Goal: Task Accomplishment & Management: Use online tool/utility

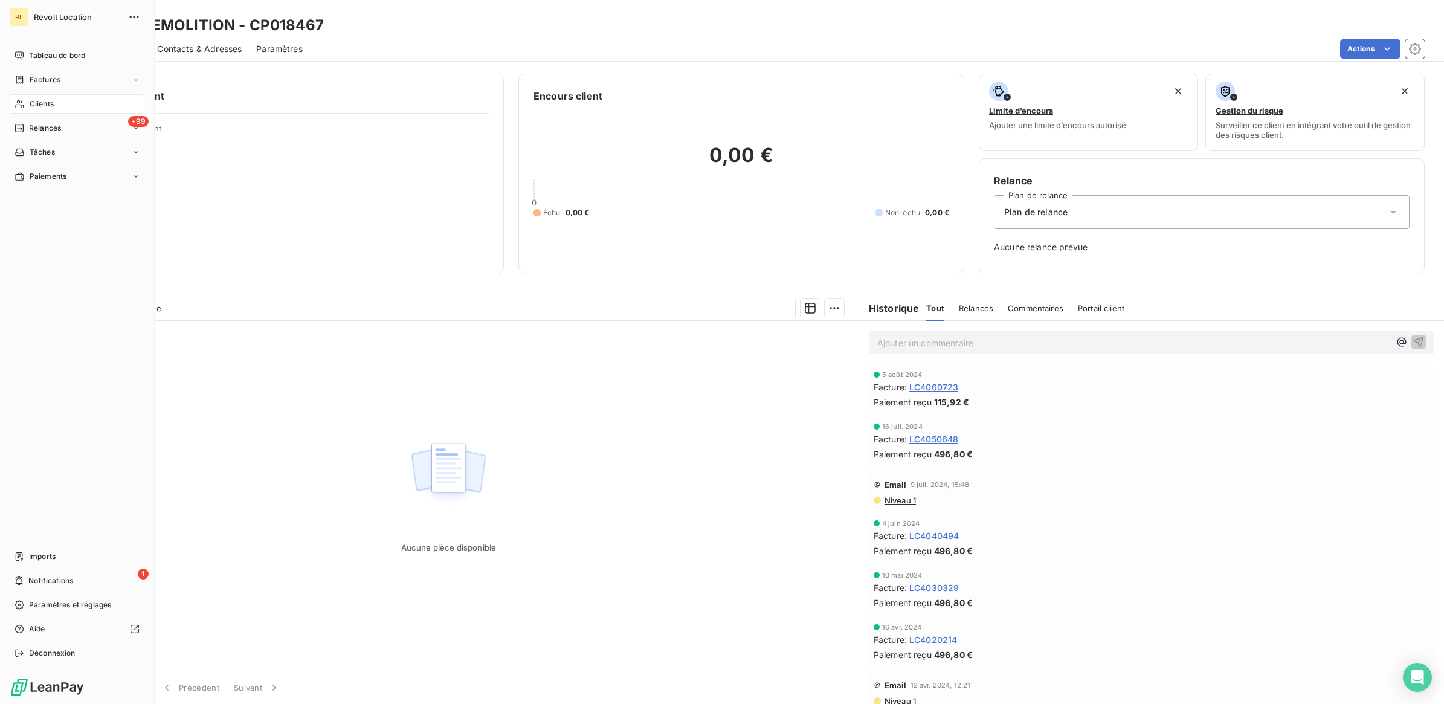
click at [43, 100] on span "Clients" at bounding box center [42, 103] width 24 height 11
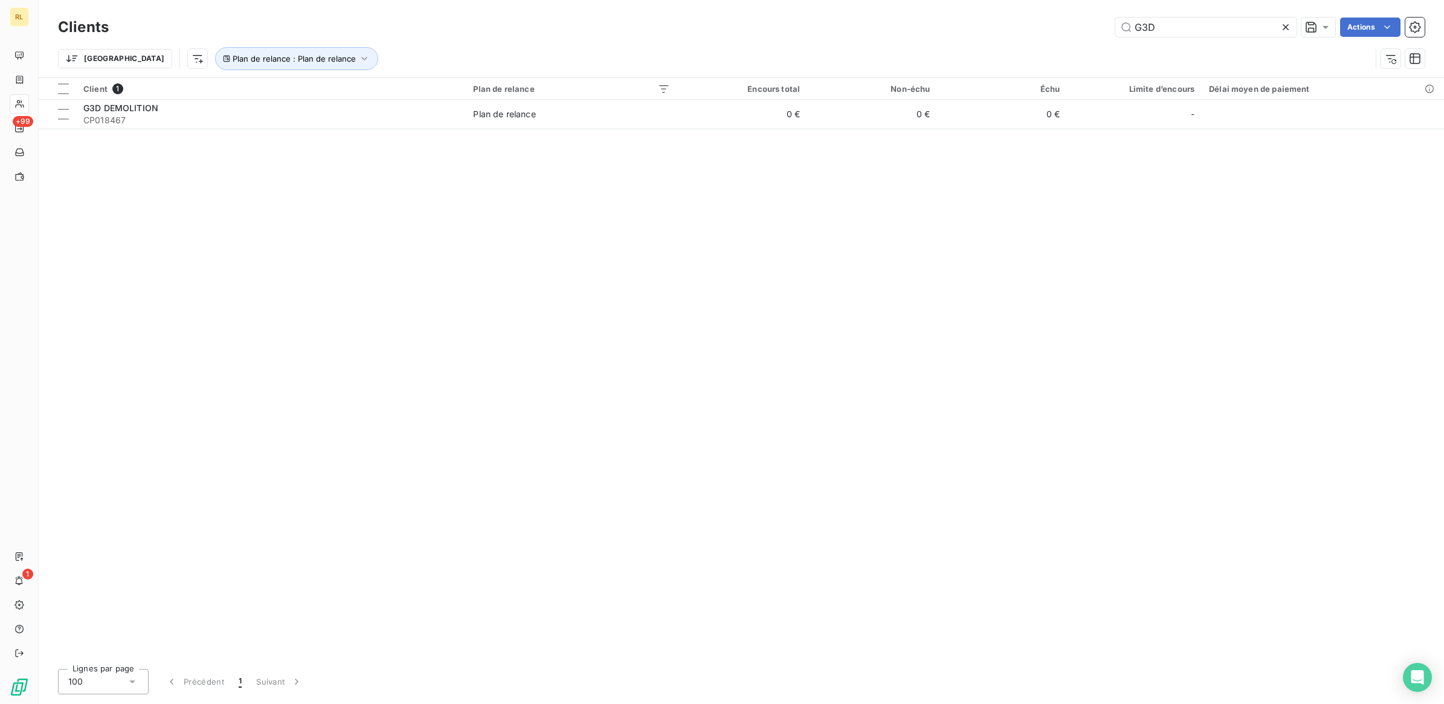
drag, startPoint x: 1201, startPoint y: 24, endPoint x: 1042, endPoint y: 28, distance: 159.0
click at [1042, 28] on div "G3D Actions" at bounding box center [773, 27] width 1301 height 19
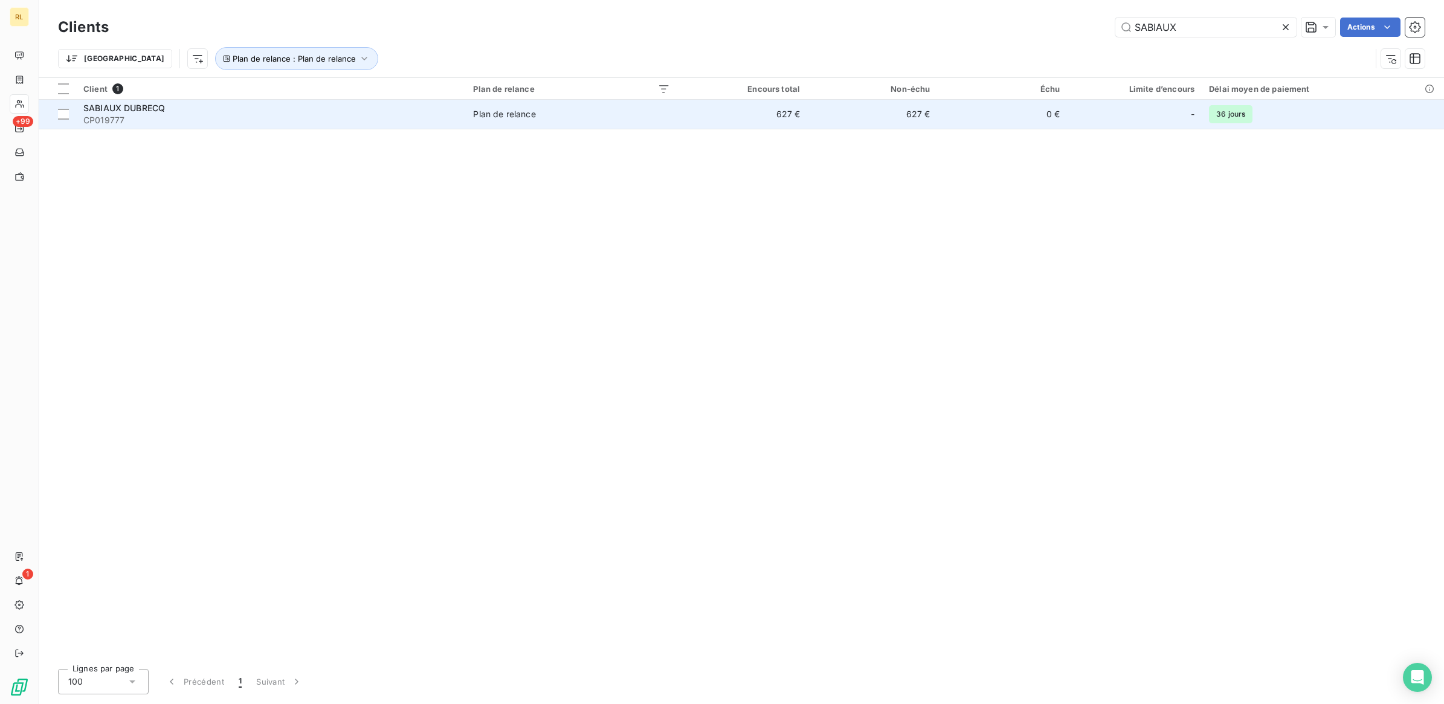
type input "SABIAUX"
click at [225, 112] on div "SABIAUX DUBRECQ" at bounding box center [270, 108] width 375 height 12
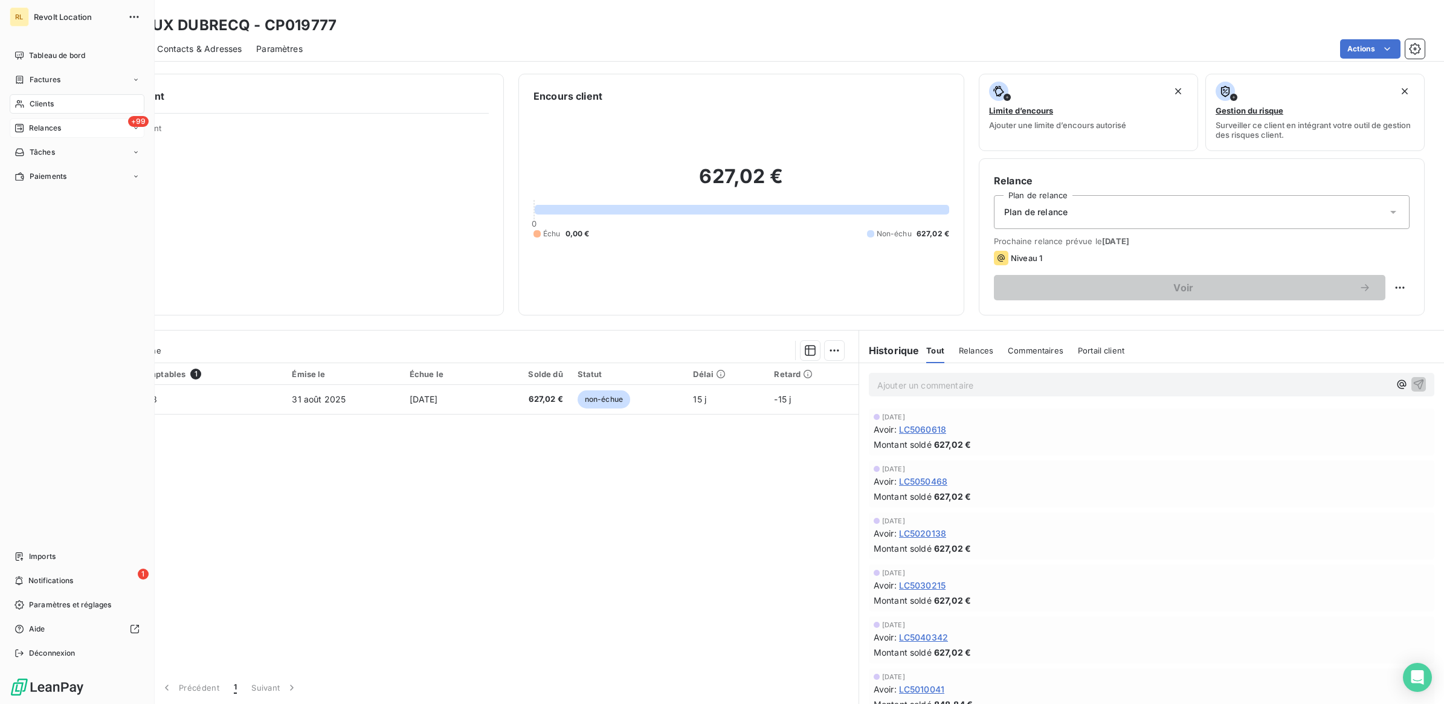
click at [52, 129] on span "Relances" at bounding box center [45, 128] width 32 height 11
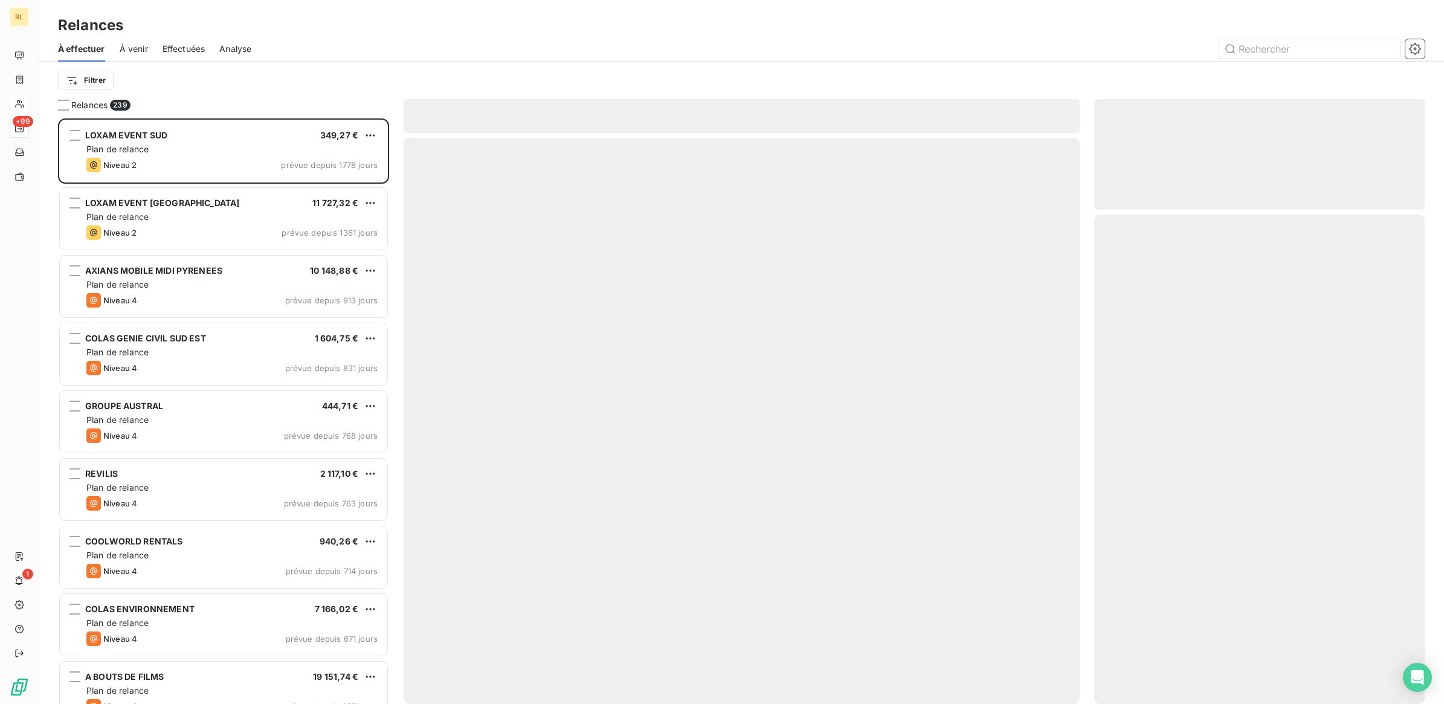
scroll to position [575, 319]
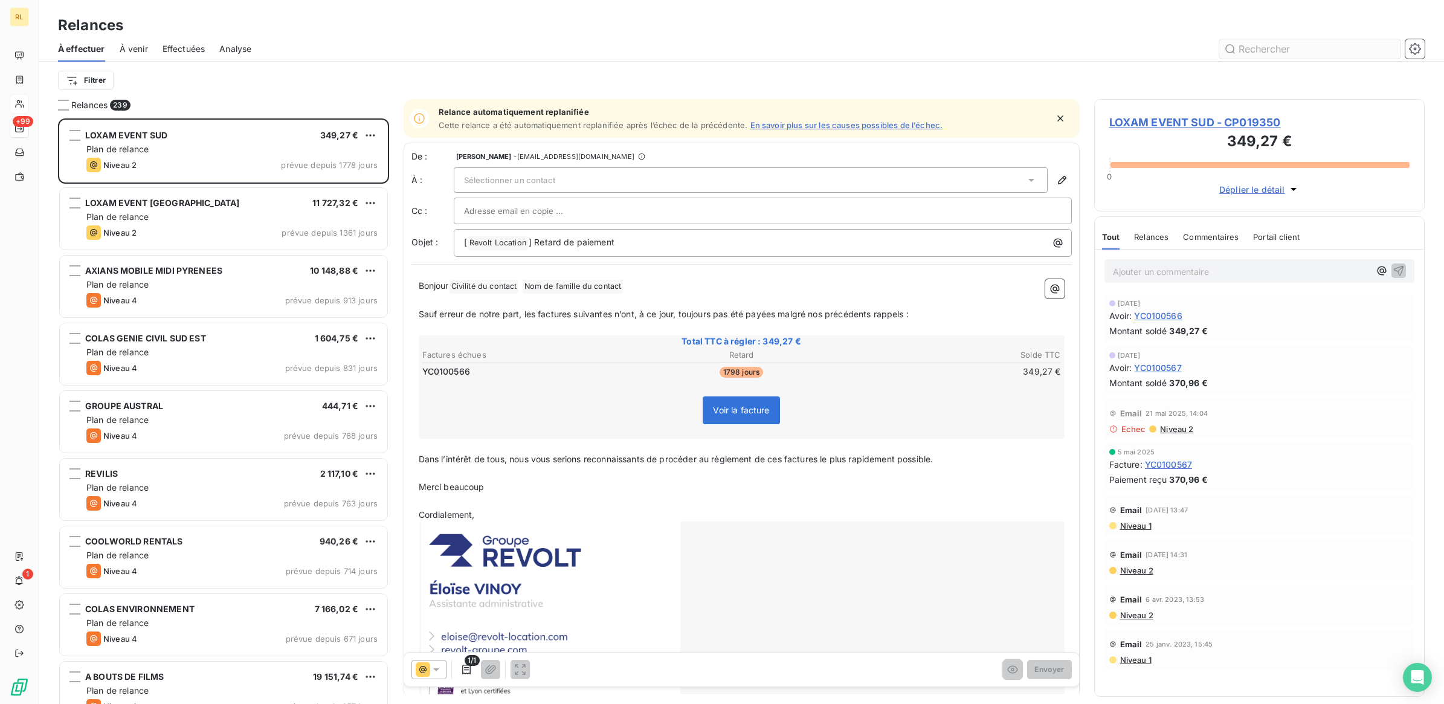
click at [1253, 50] on input "text" at bounding box center [1309, 48] width 181 height 19
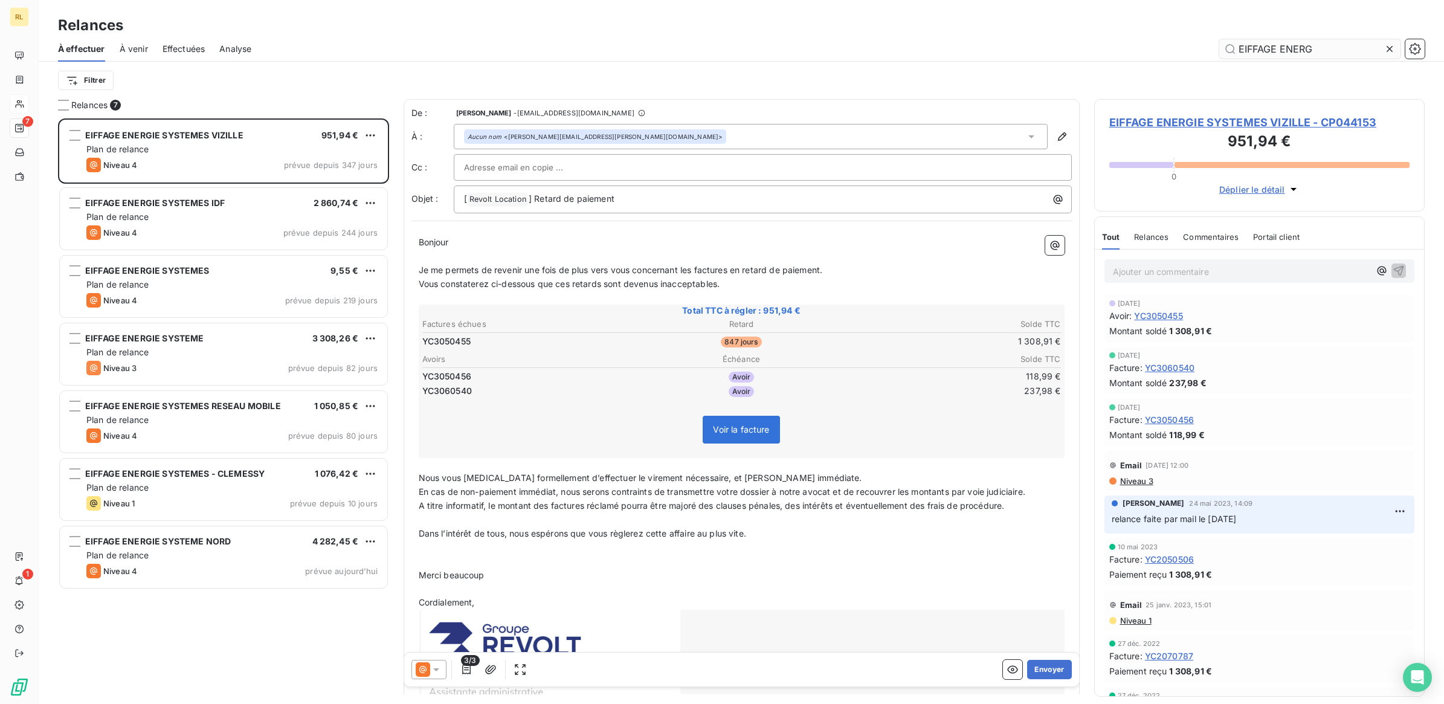
scroll to position [575, 319]
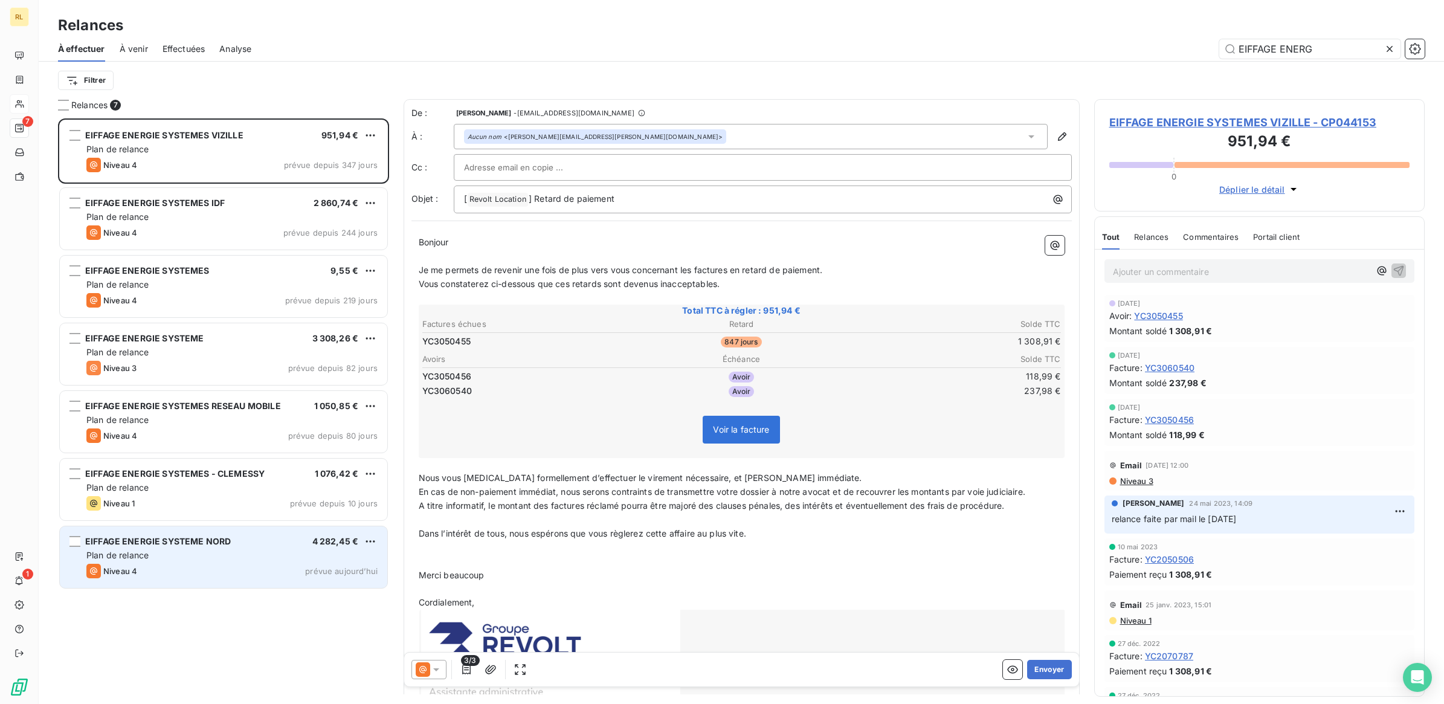
type input "EIFFAGE ENERG"
click at [187, 577] on div "Niveau 4 prévue aujourd’hui" at bounding box center [231, 571] width 291 height 15
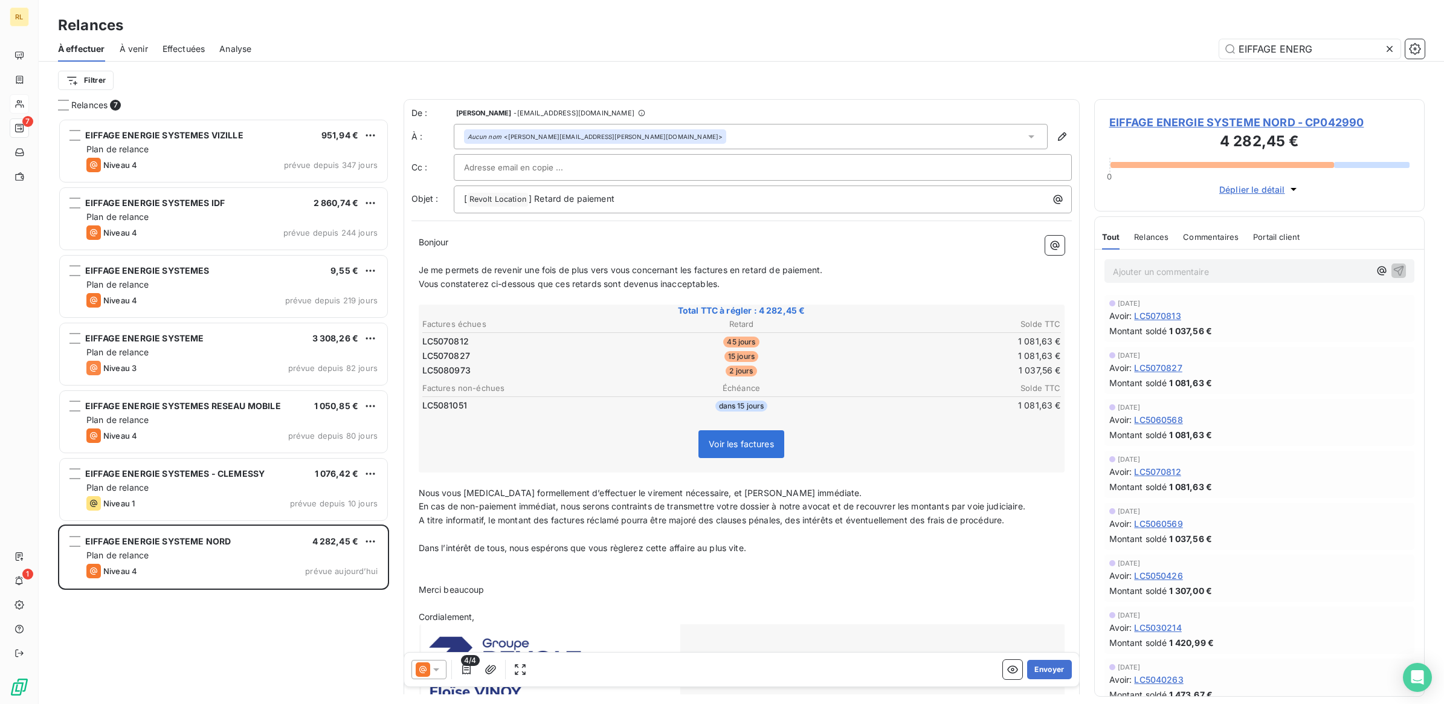
click at [436, 668] on icon at bounding box center [436, 669] width 12 height 12
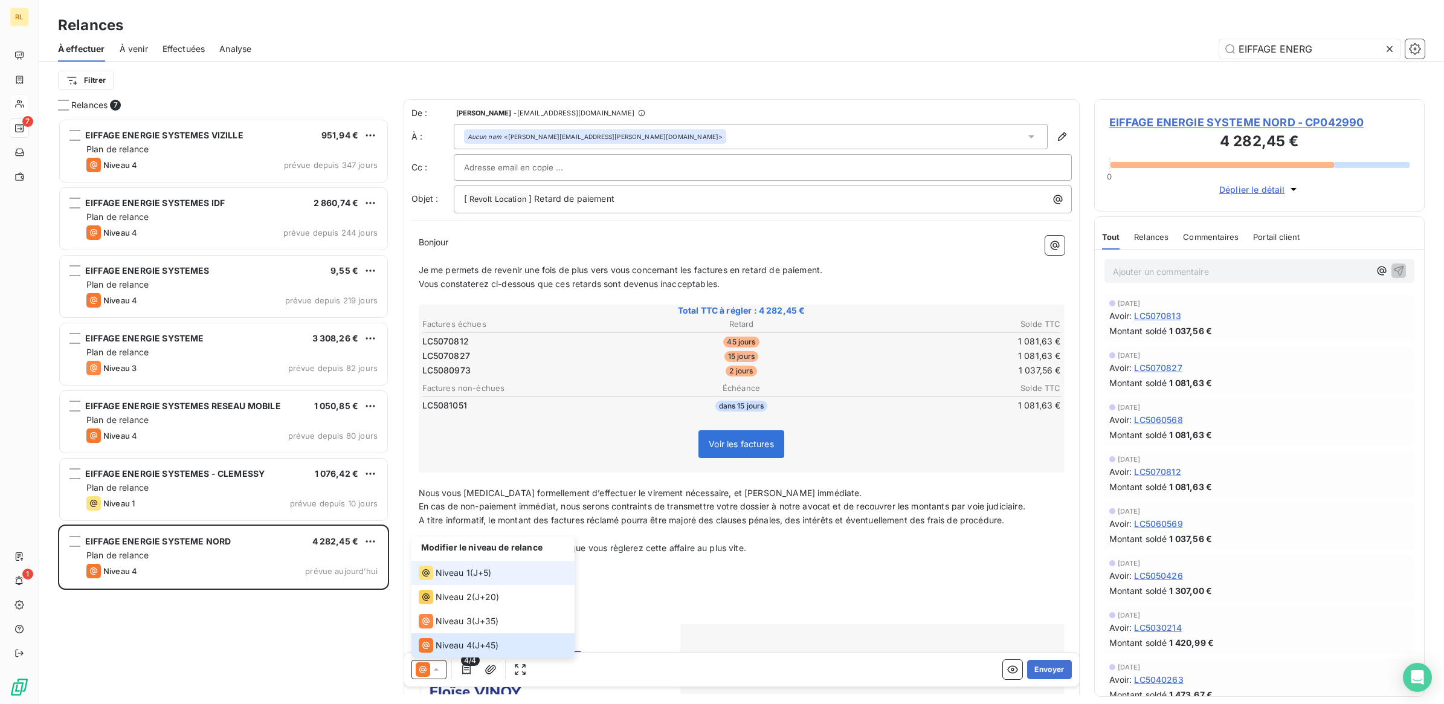
click at [460, 572] on span "Niveau 1" at bounding box center [453, 573] width 34 height 12
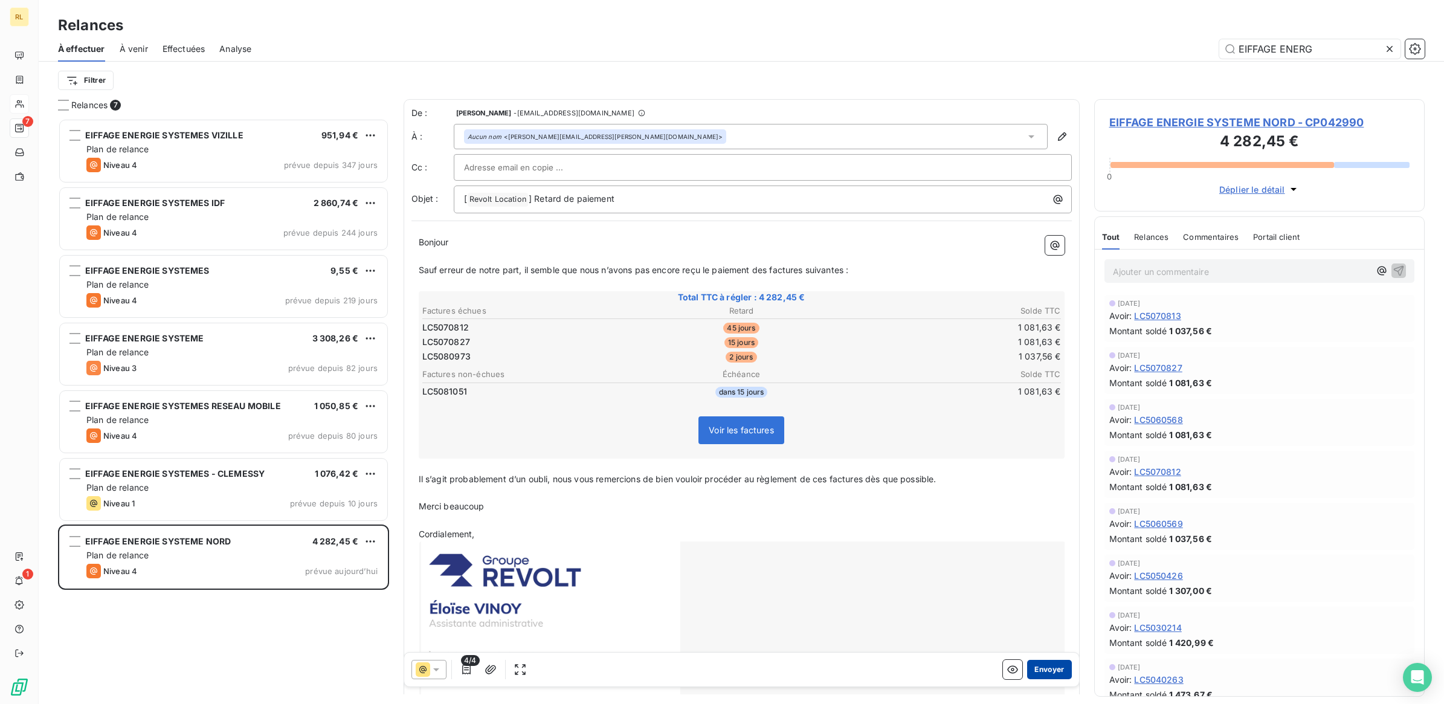
click at [1038, 669] on button "Envoyer" at bounding box center [1049, 669] width 44 height 19
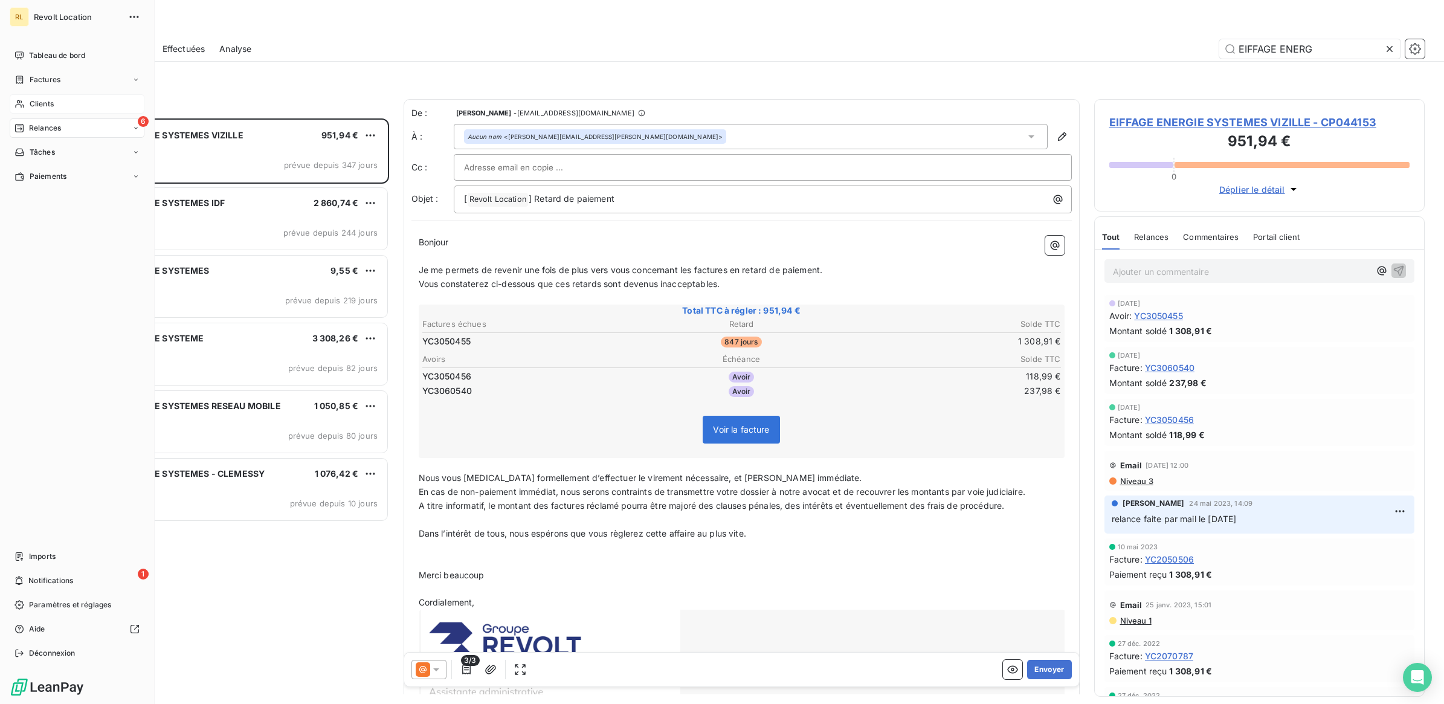
click at [49, 103] on span "Clients" at bounding box center [42, 103] width 24 height 11
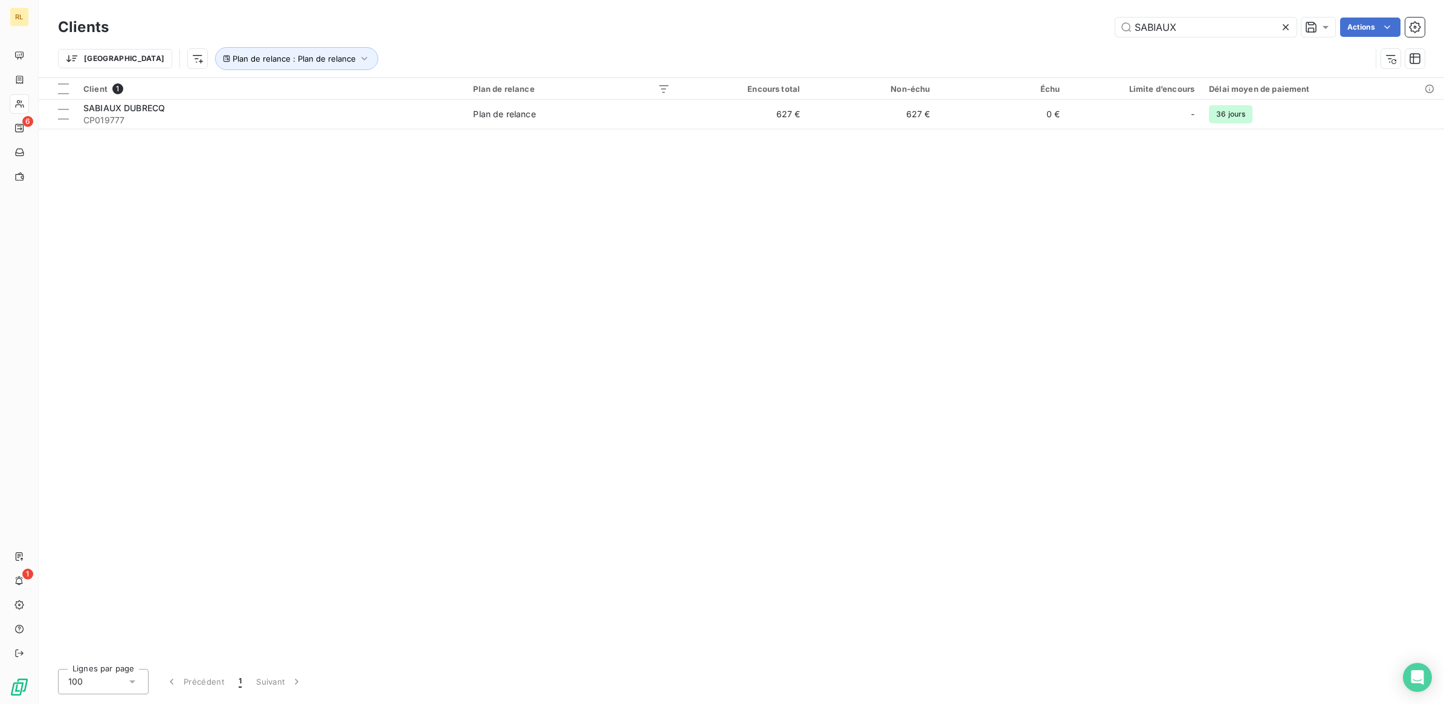
drag, startPoint x: 1146, startPoint y: 16, endPoint x: 1038, endPoint y: 13, distance: 108.2
click at [1038, 13] on div "Clients SABIAUX Actions Trier Plan de relance : Plan de relance" at bounding box center [741, 38] width 1405 height 77
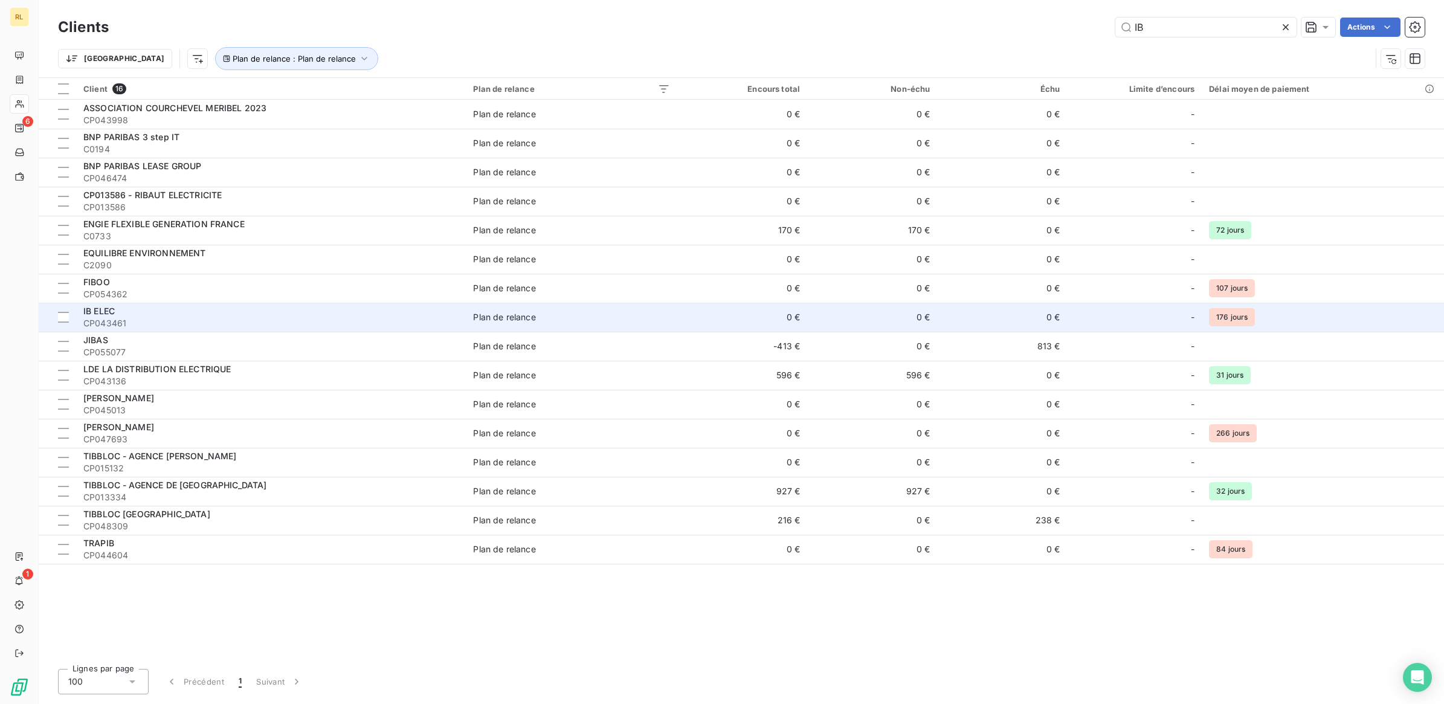
type input "IB"
click at [185, 306] on div "IB ELEC" at bounding box center [270, 311] width 375 height 12
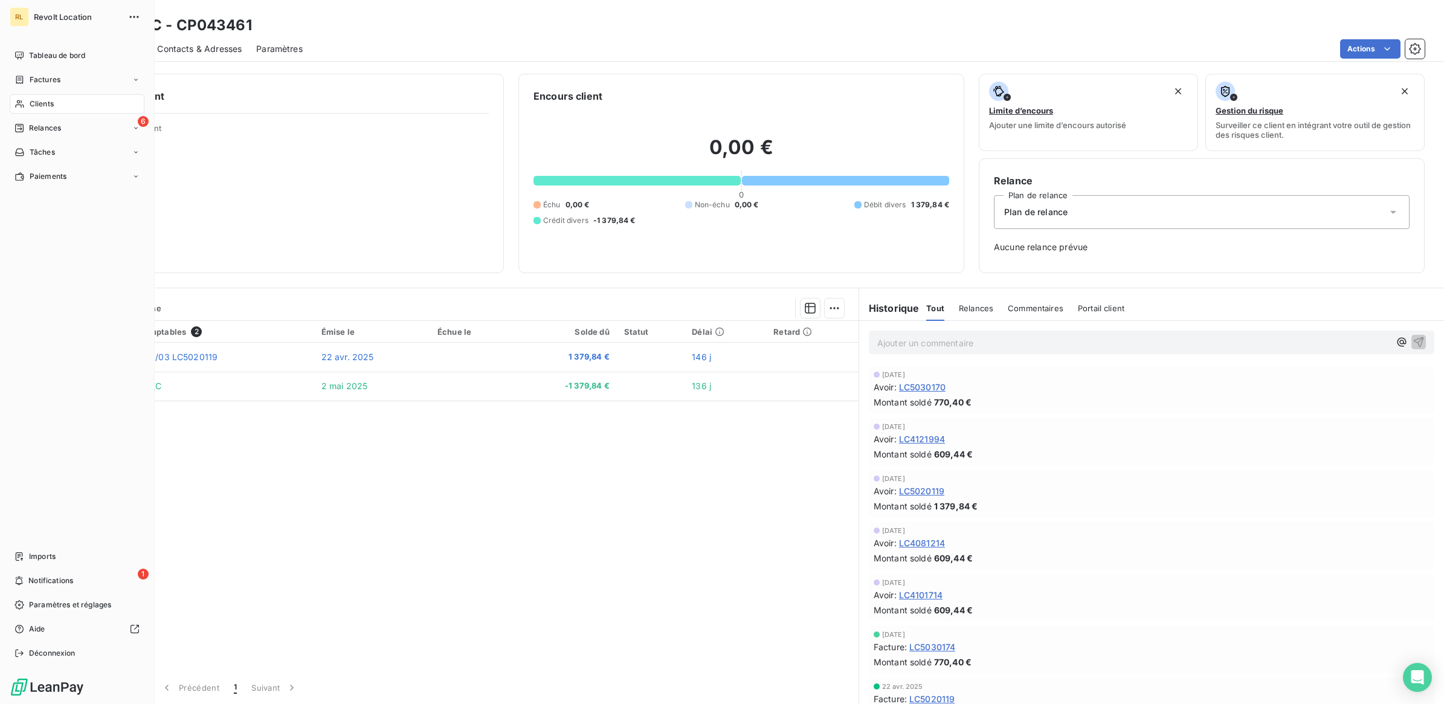
click at [57, 108] on div "Clients" at bounding box center [77, 103] width 135 height 19
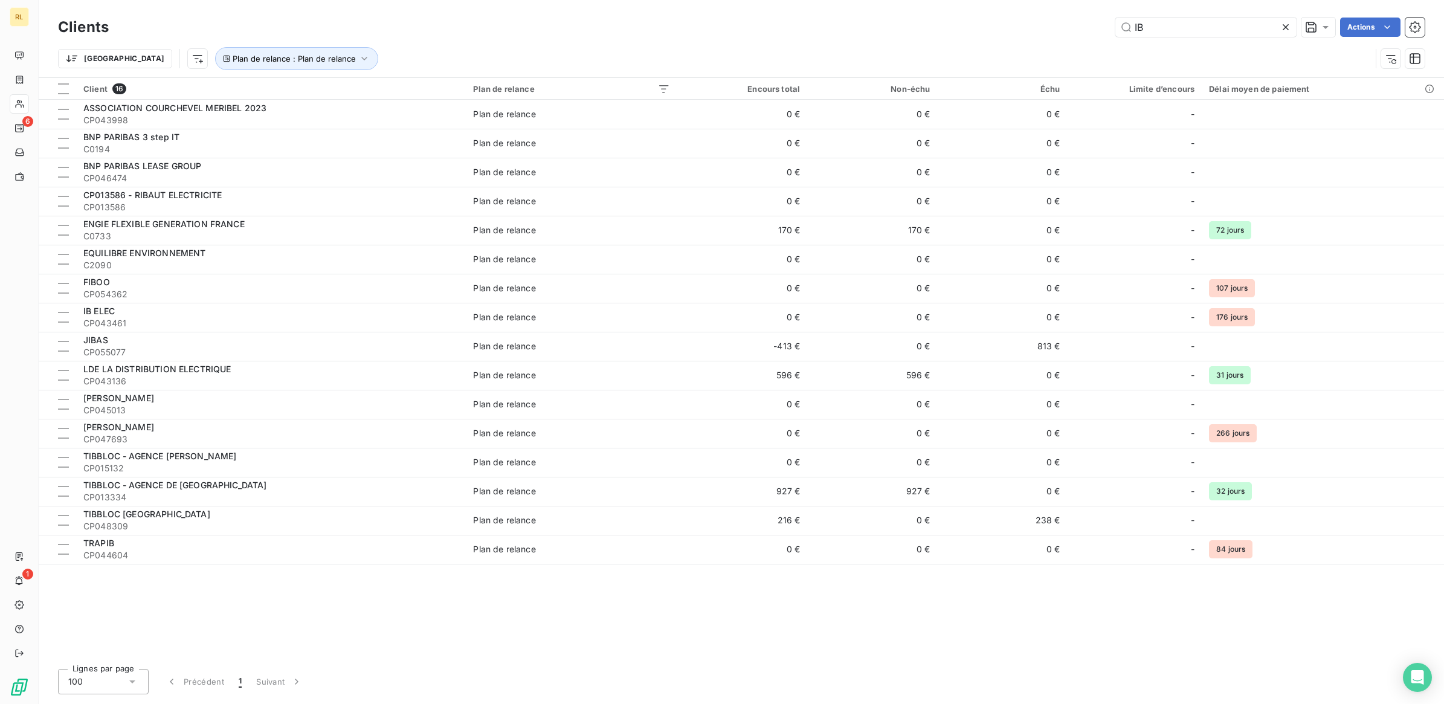
drag, startPoint x: 1206, startPoint y: 26, endPoint x: 1057, endPoint y: 22, distance: 148.7
click at [1057, 22] on div "IB Actions" at bounding box center [773, 27] width 1301 height 19
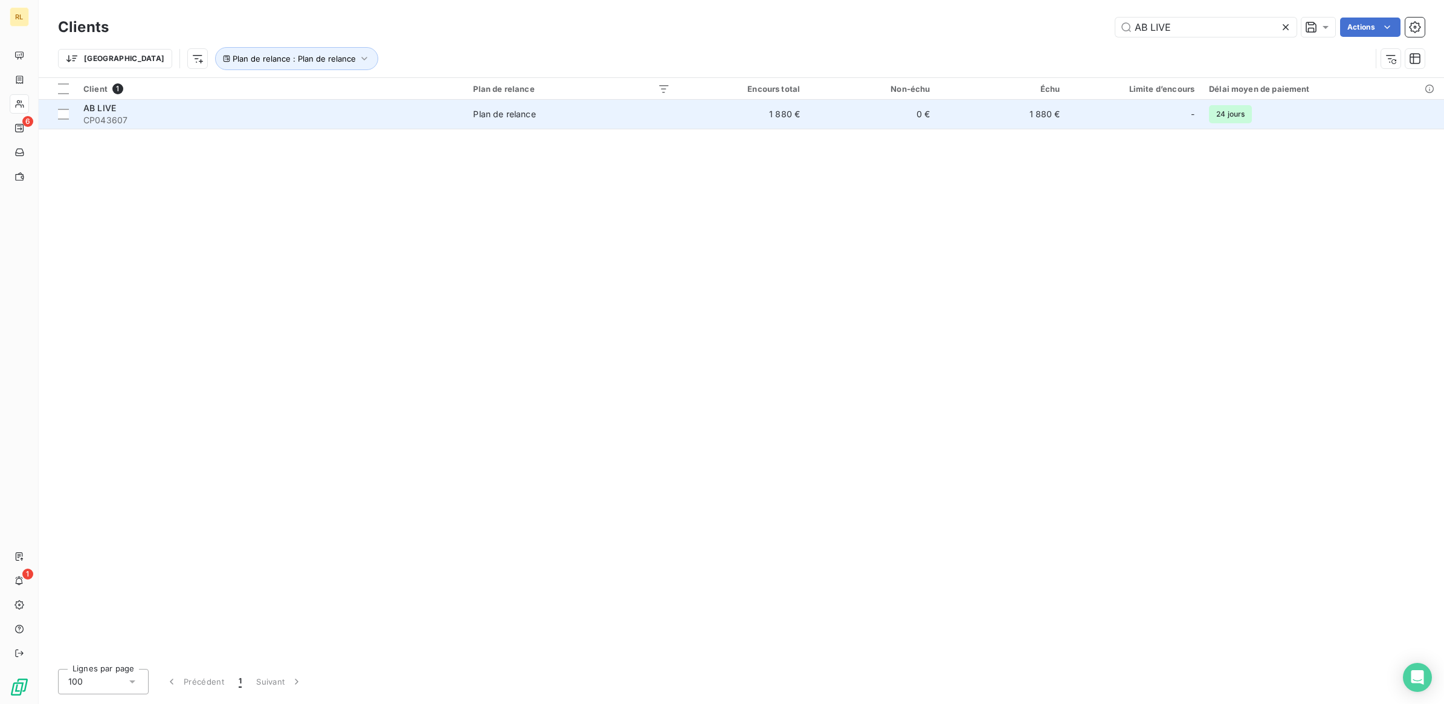
type input "AB LIVE"
click at [385, 109] on div "AB LIVE" at bounding box center [270, 108] width 375 height 12
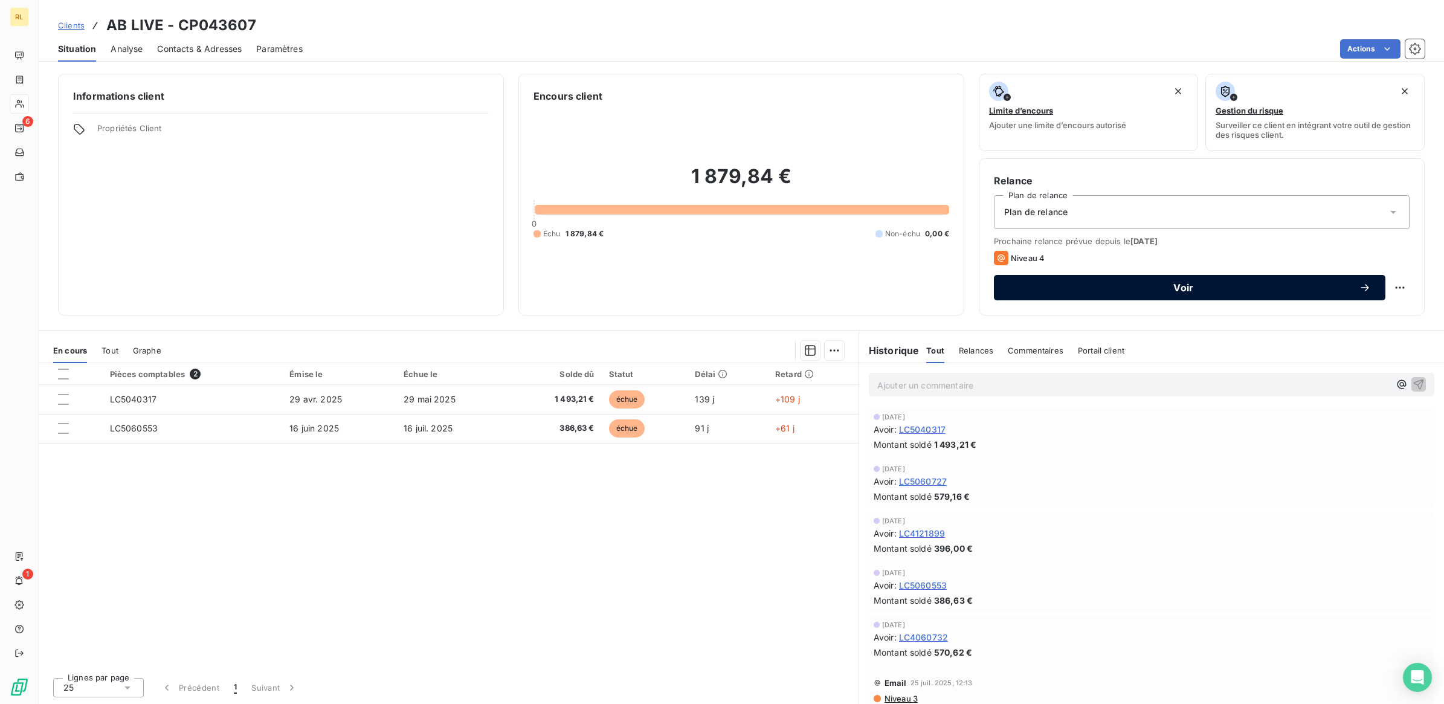
click at [1187, 287] on span "Voir" at bounding box center [1183, 288] width 350 height 10
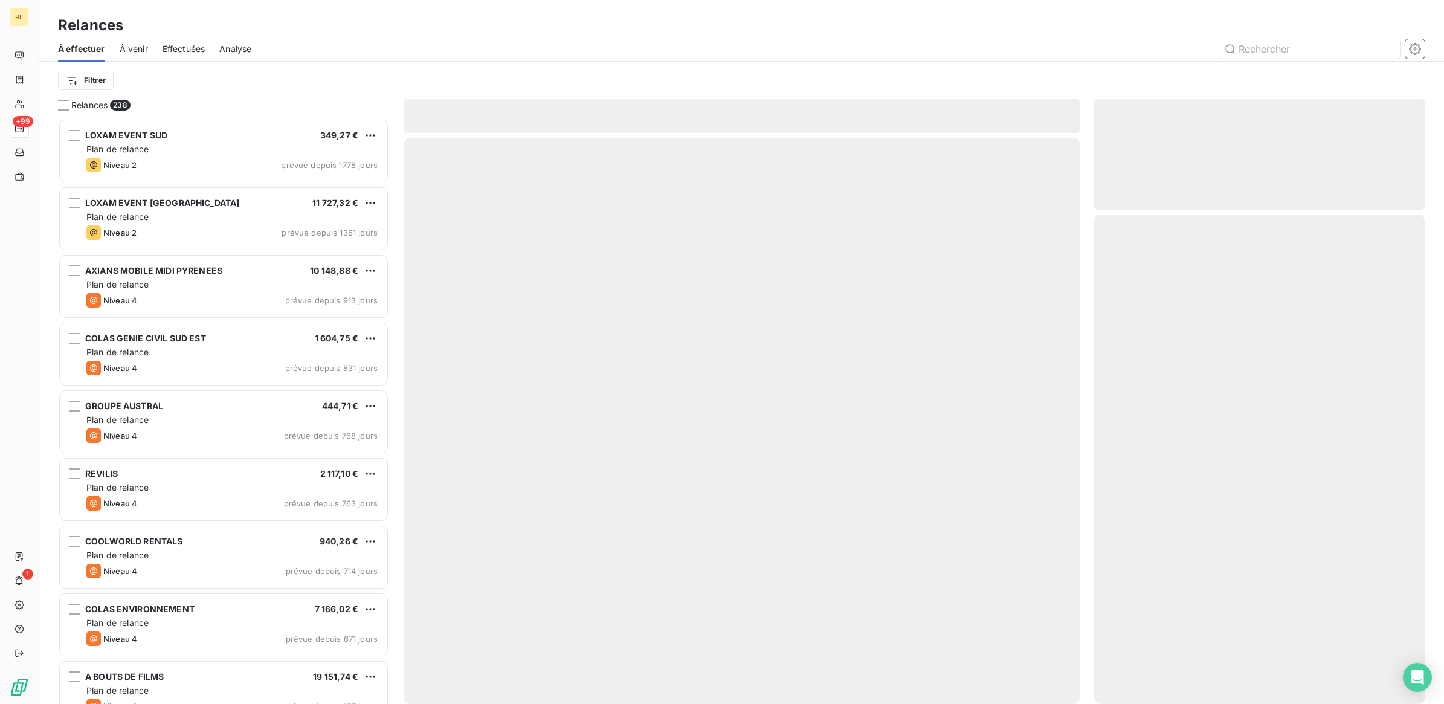
scroll to position [575, 319]
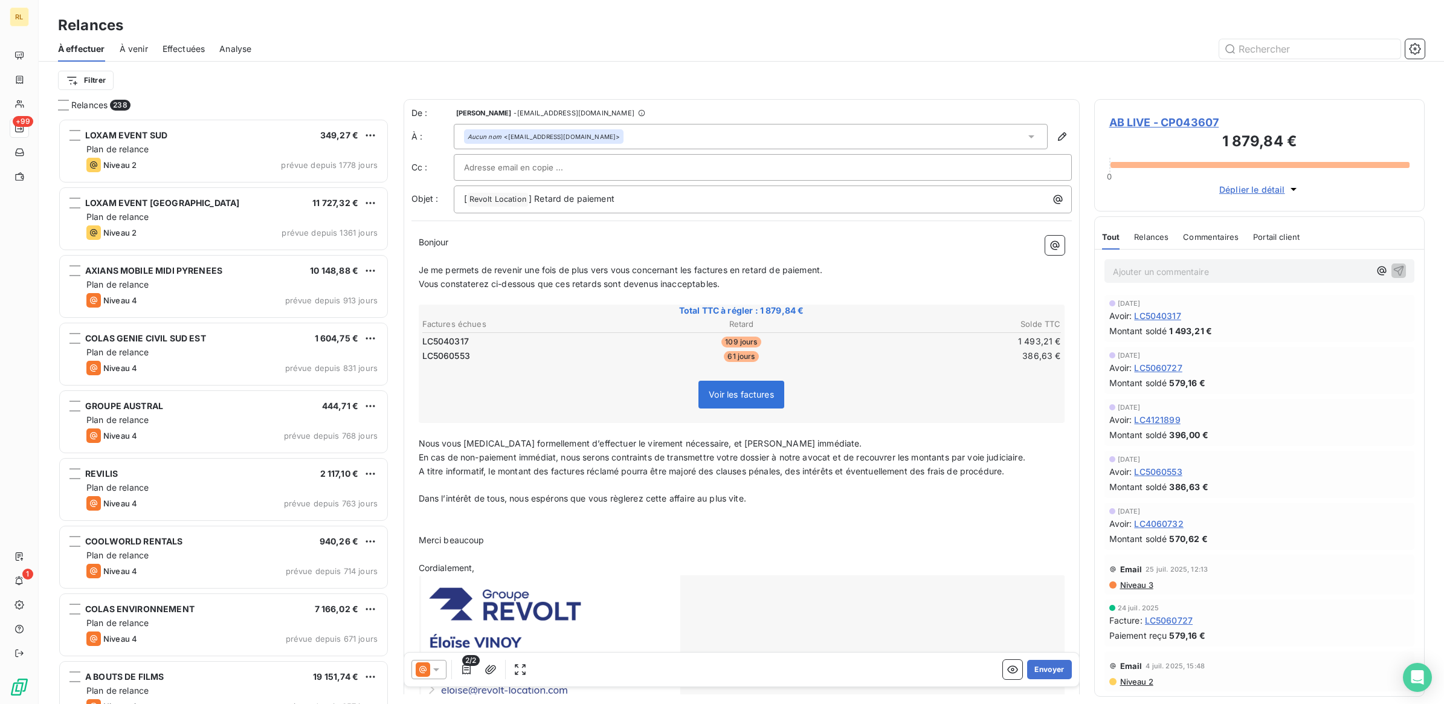
click at [433, 668] on icon at bounding box center [436, 669] width 12 height 12
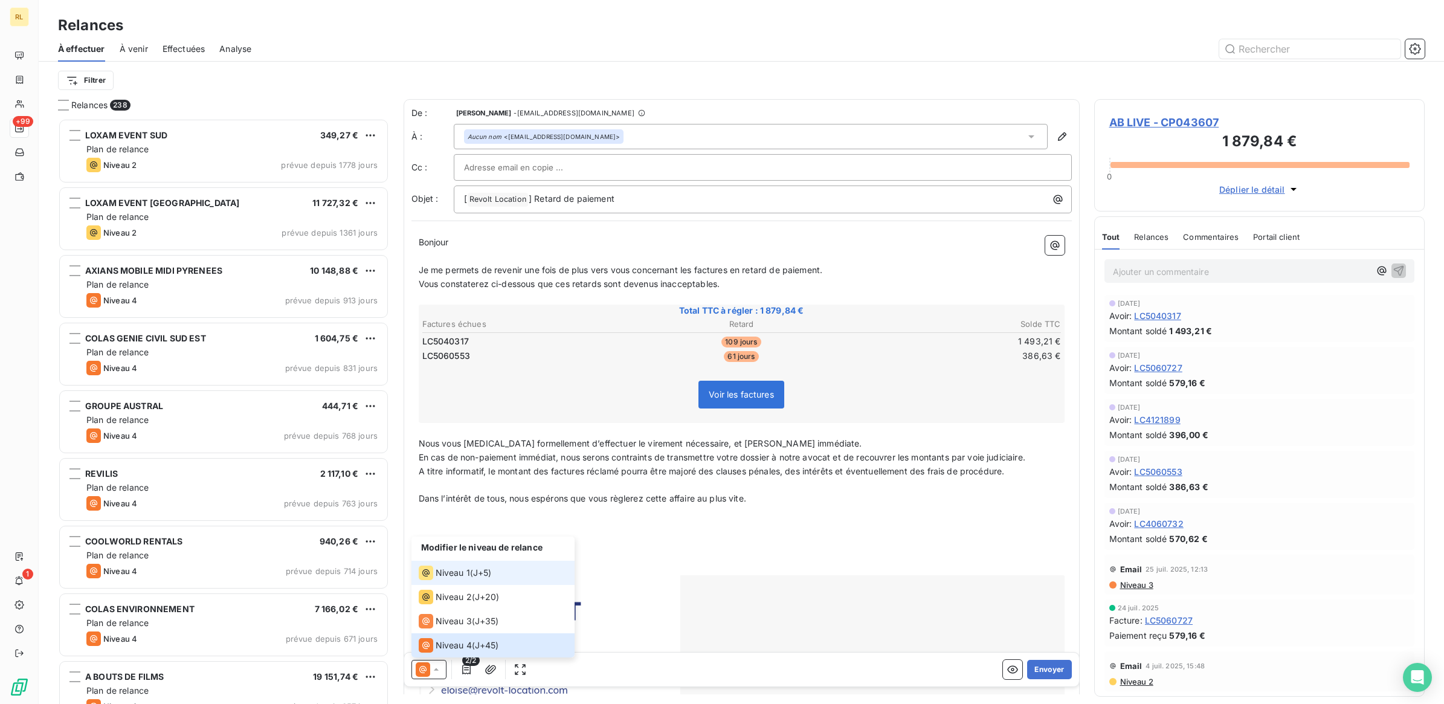
click at [462, 572] on span "Niveau 1" at bounding box center [453, 573] width 34 height 12
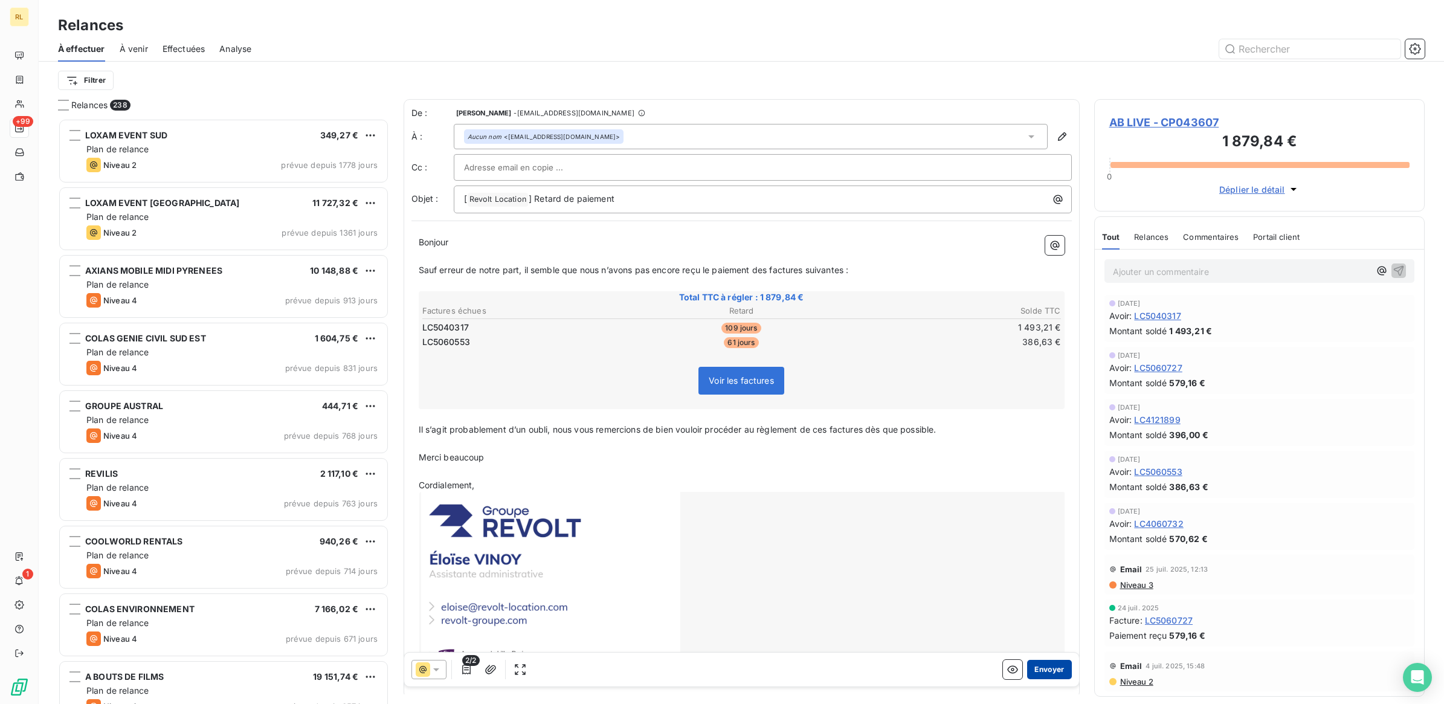
click at [1037, 669] on button "Envoyer" at bounding box center [1049, 669] width 44 height 19
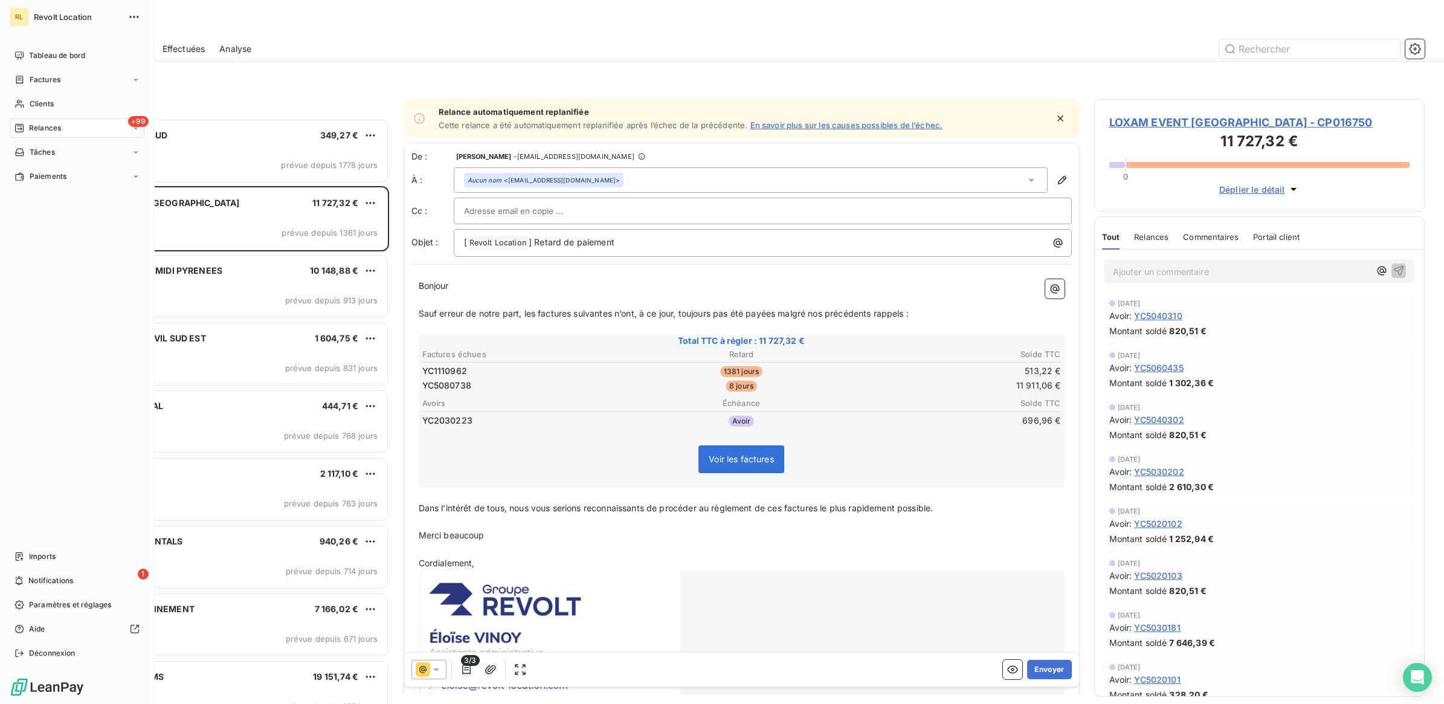
click at [57, 123] on span "Relances" at bounding box center [45, 128] width 32 height 11
click at [37, 100] on span "Clients" at bounding box center [42, 103] width 24 height 11
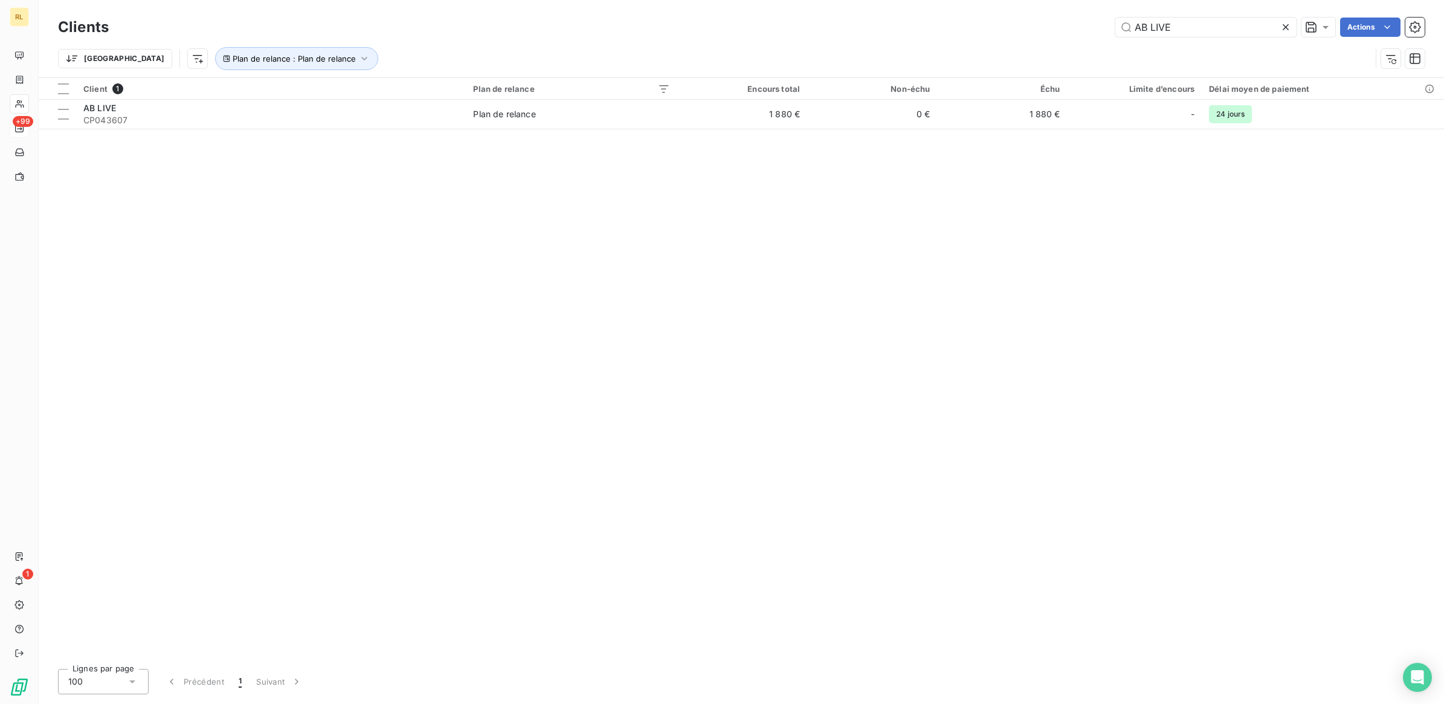
drag, startPoint x: 1196, startPoint y: 28, endPoint x: 1044, endPoint y: 27, distance: 152.3
click at [1044, 27] on div "AB LIVE Actions" at bounding box center [773, 27] width 1301 height 19
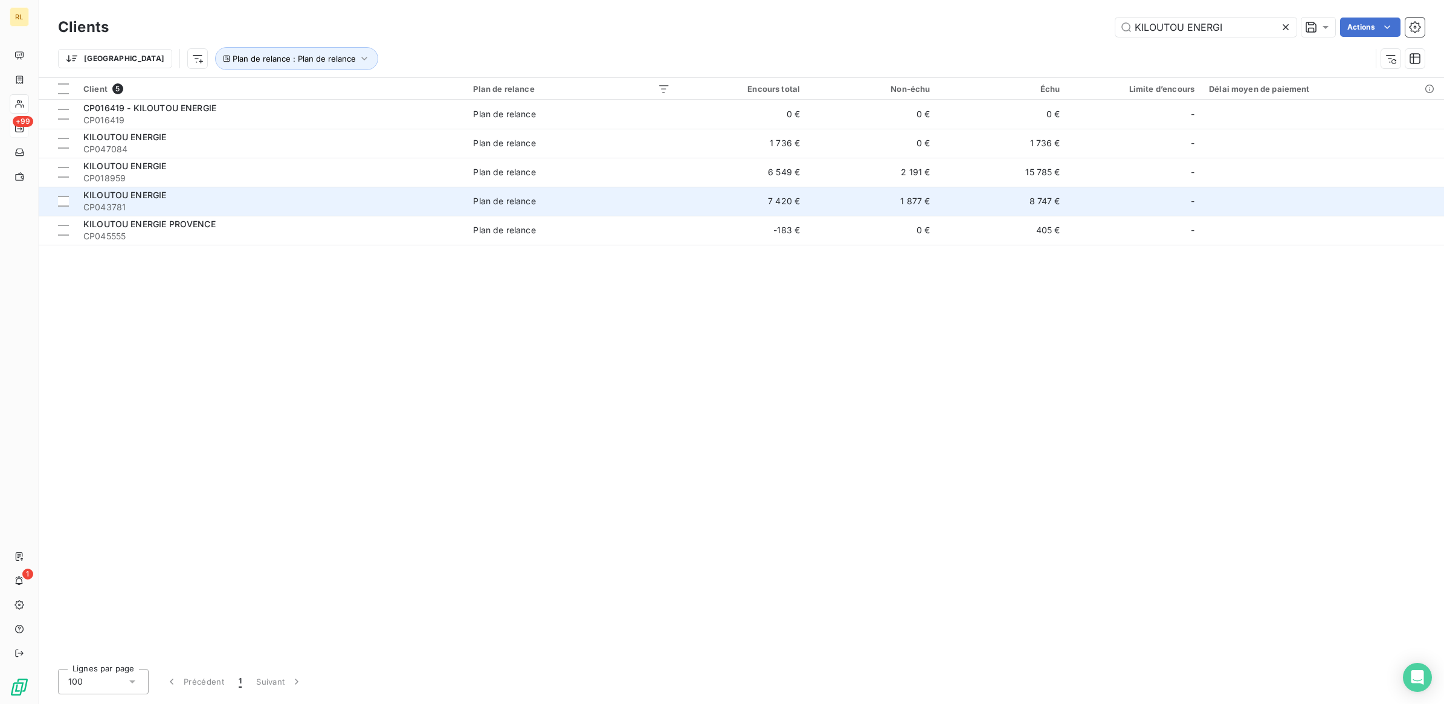
type input "KILOUTOU ENERGI"
click at [159, 201] on span "CP043781" at bounding box center [270, 207] width 375 height 12
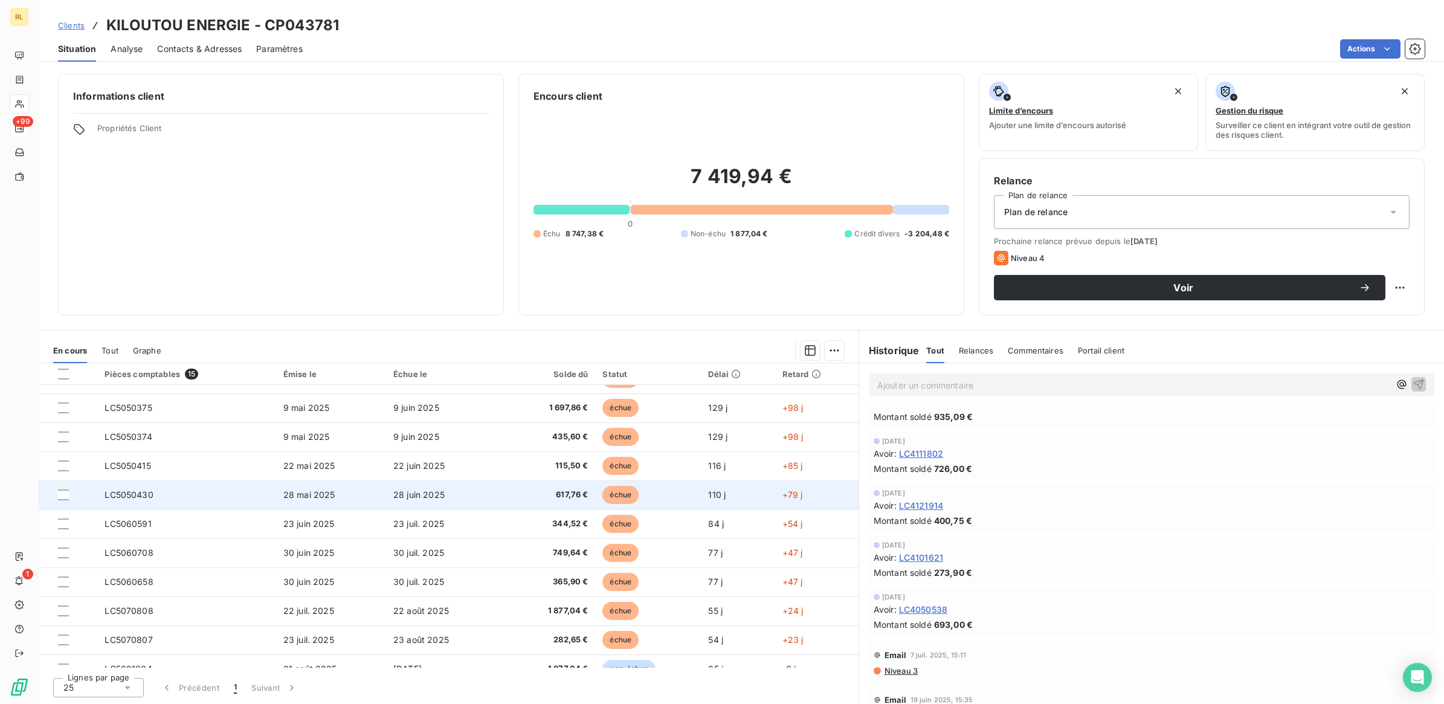
scroll to position [152, 0]
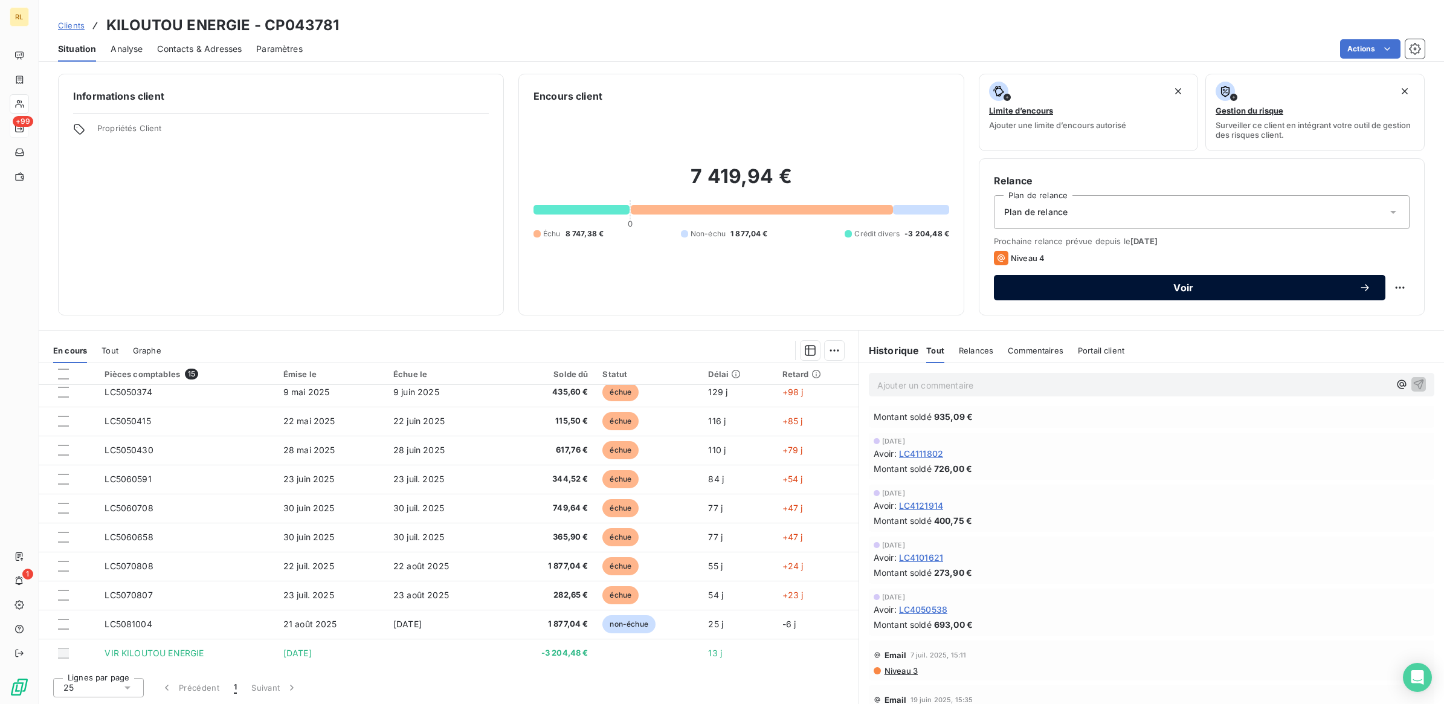
click at [1189, 286] on span "Voir" at bounding box center [1183, 288] width 350 height 10
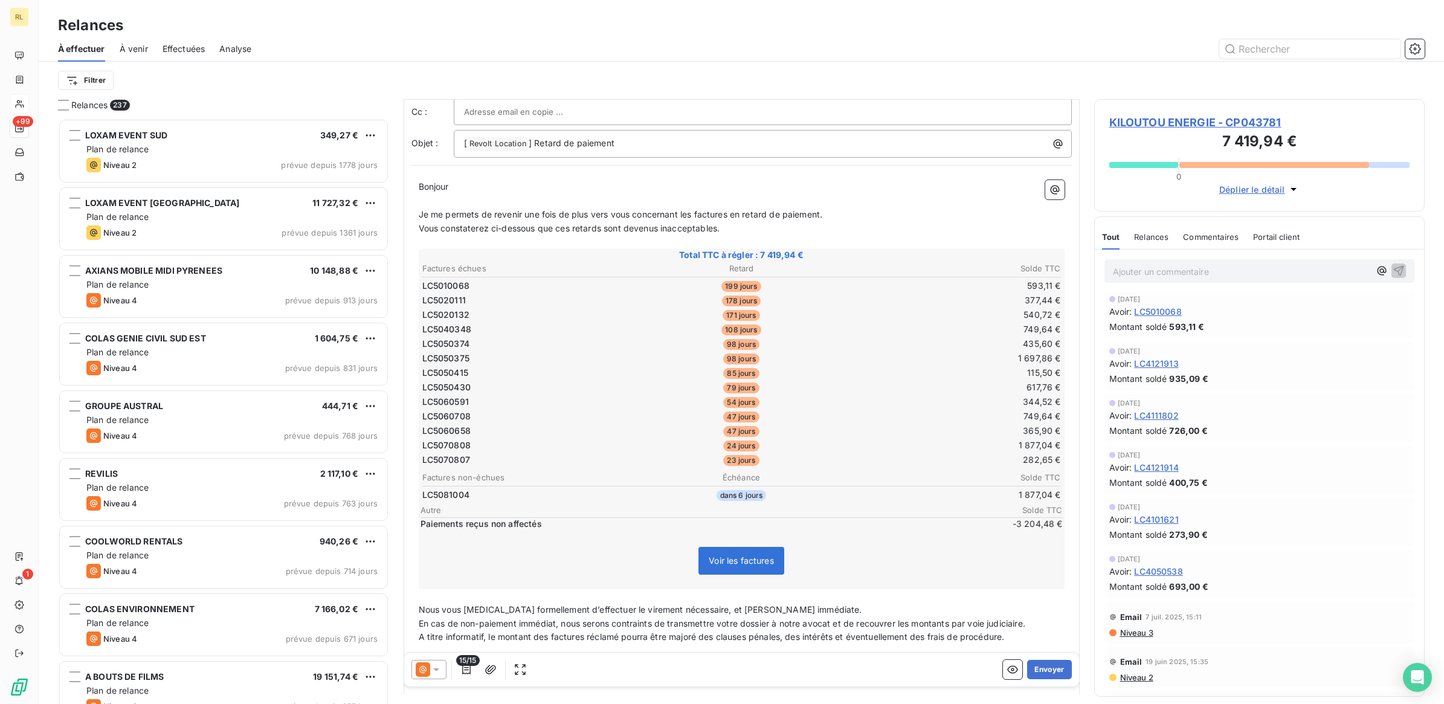
scroll to position [152, 0]
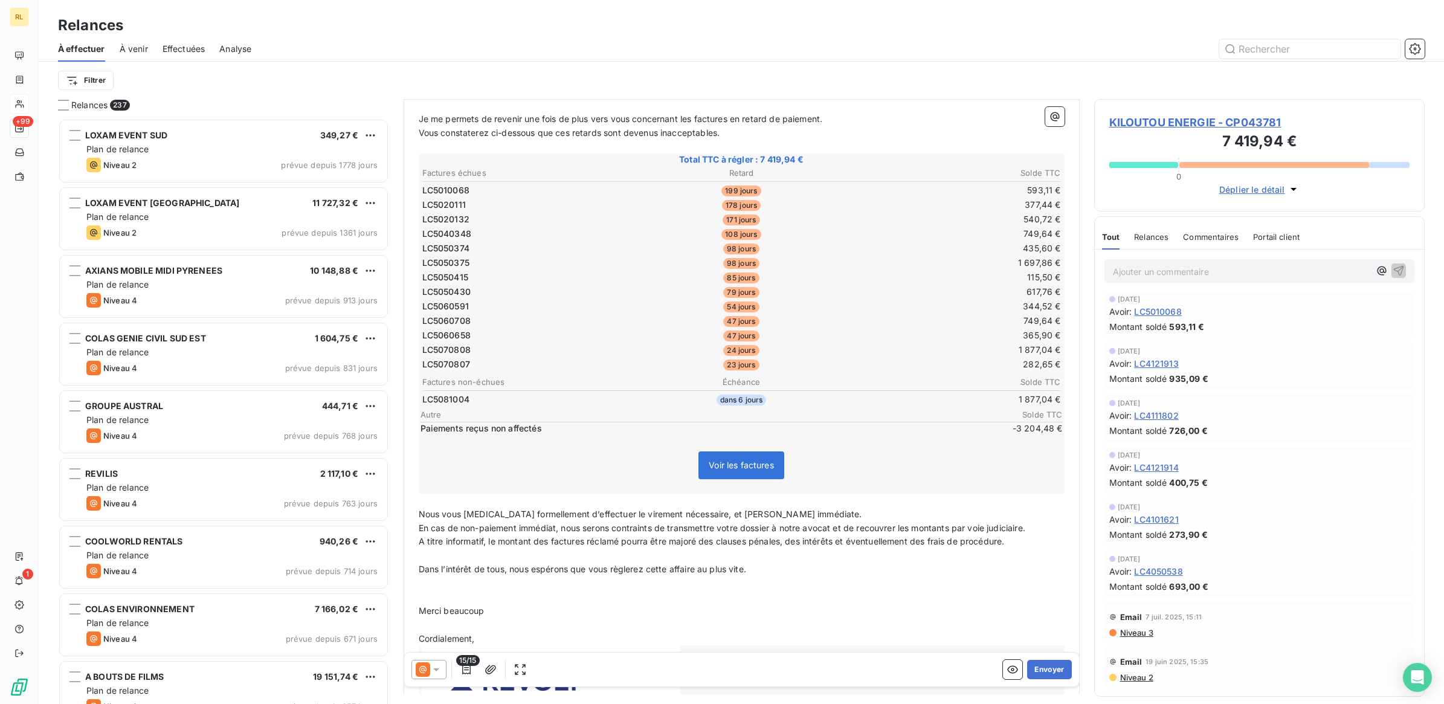
click at [436, 668] on icon at bounding box center [436, 669] width 12 height 12
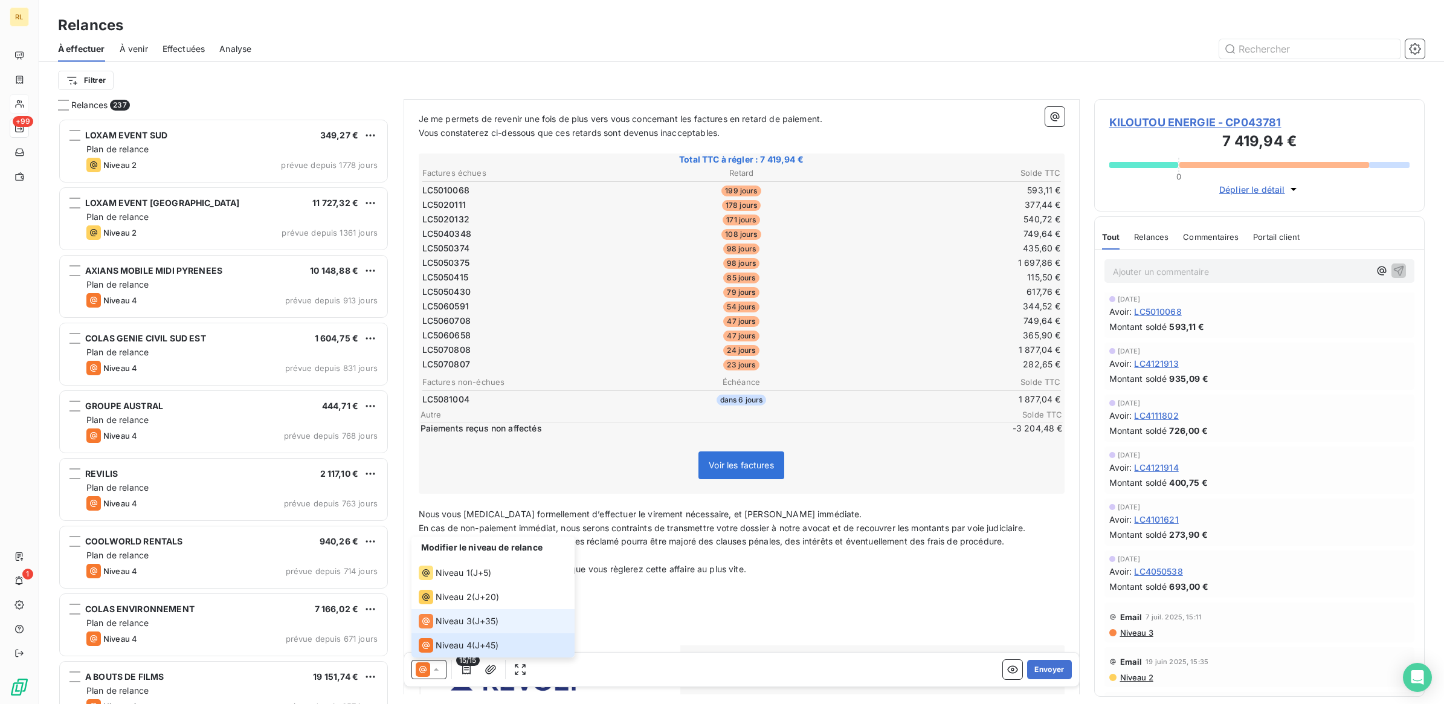
click at [454, 621] on span "Niveau 3" at bounding box center [454, 621] width 36 height 12
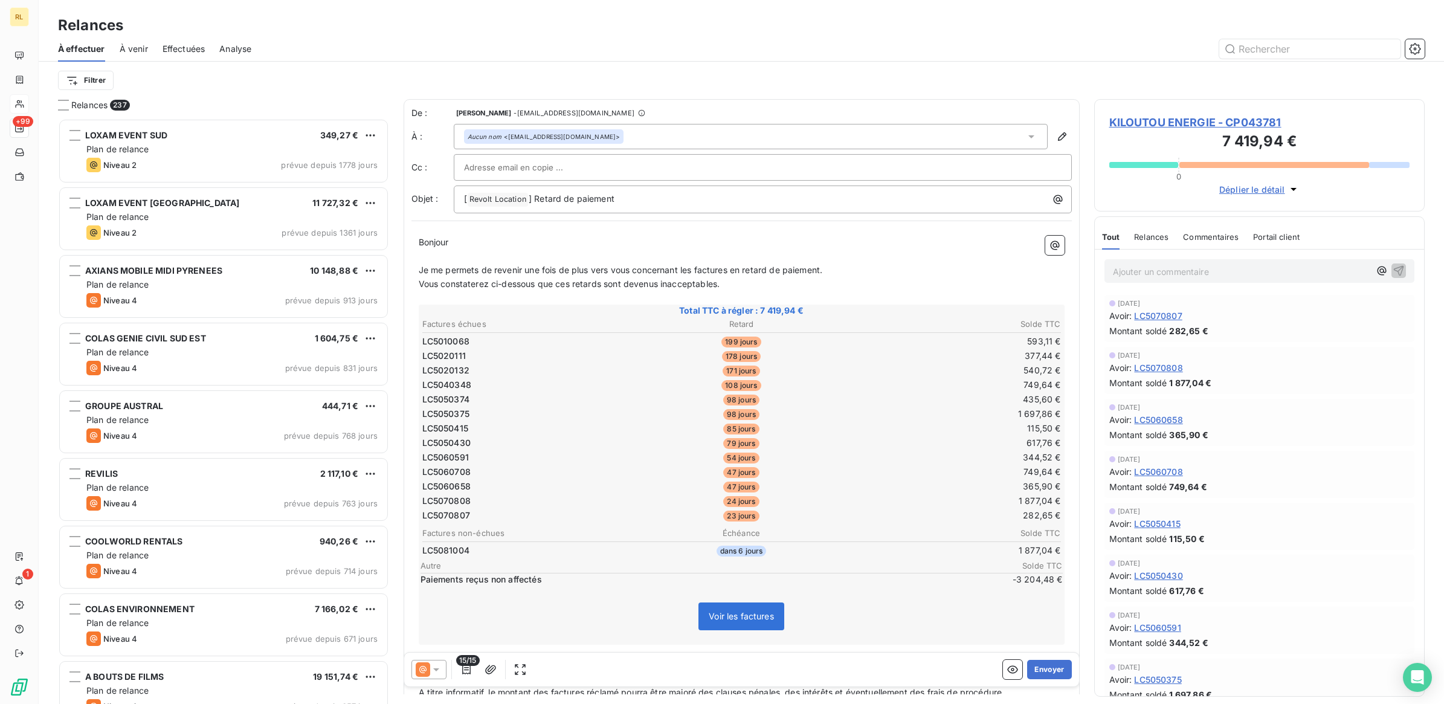
click at [436, 668] on icon at bounding box center [436, 669] width 12 height 12
click at [453, 620] on span "Niveau 3" at bounding box center [454, 621] width 36 height 12
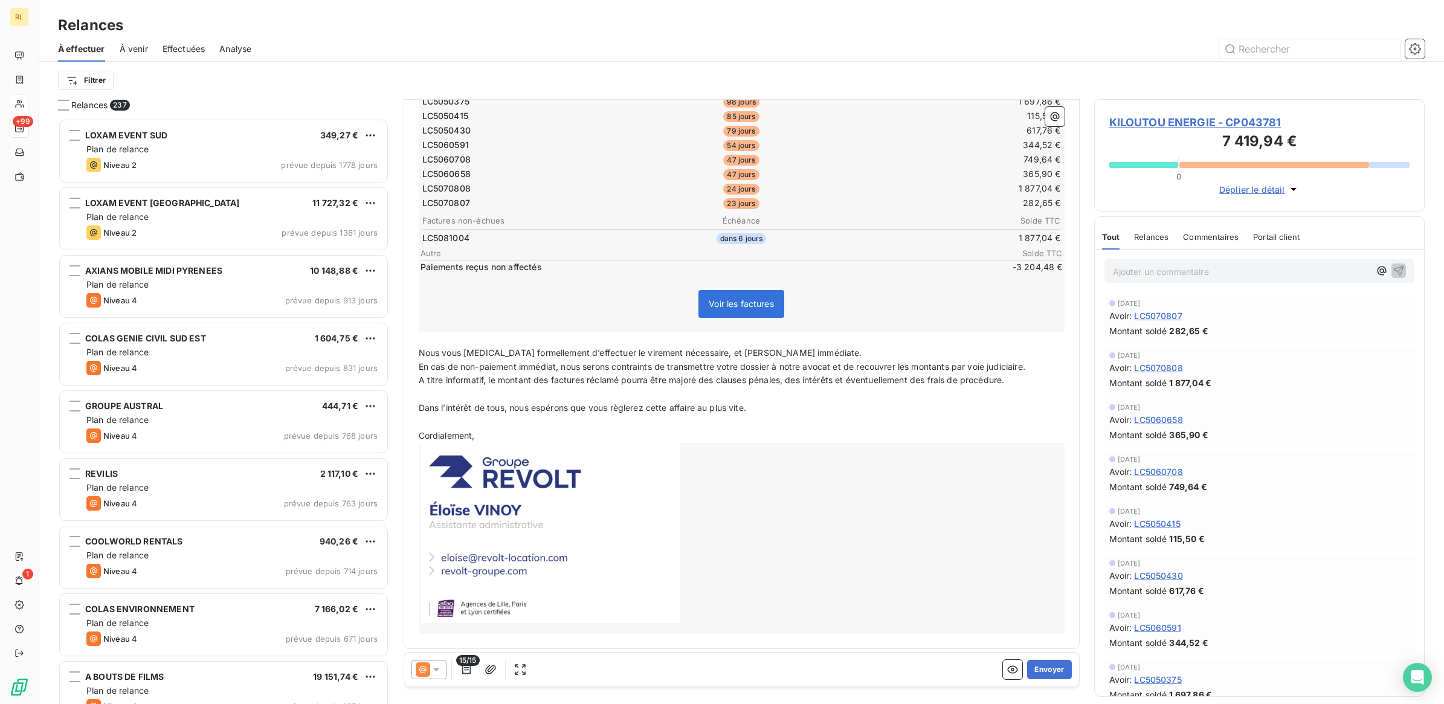
scroll to position [0, 0]
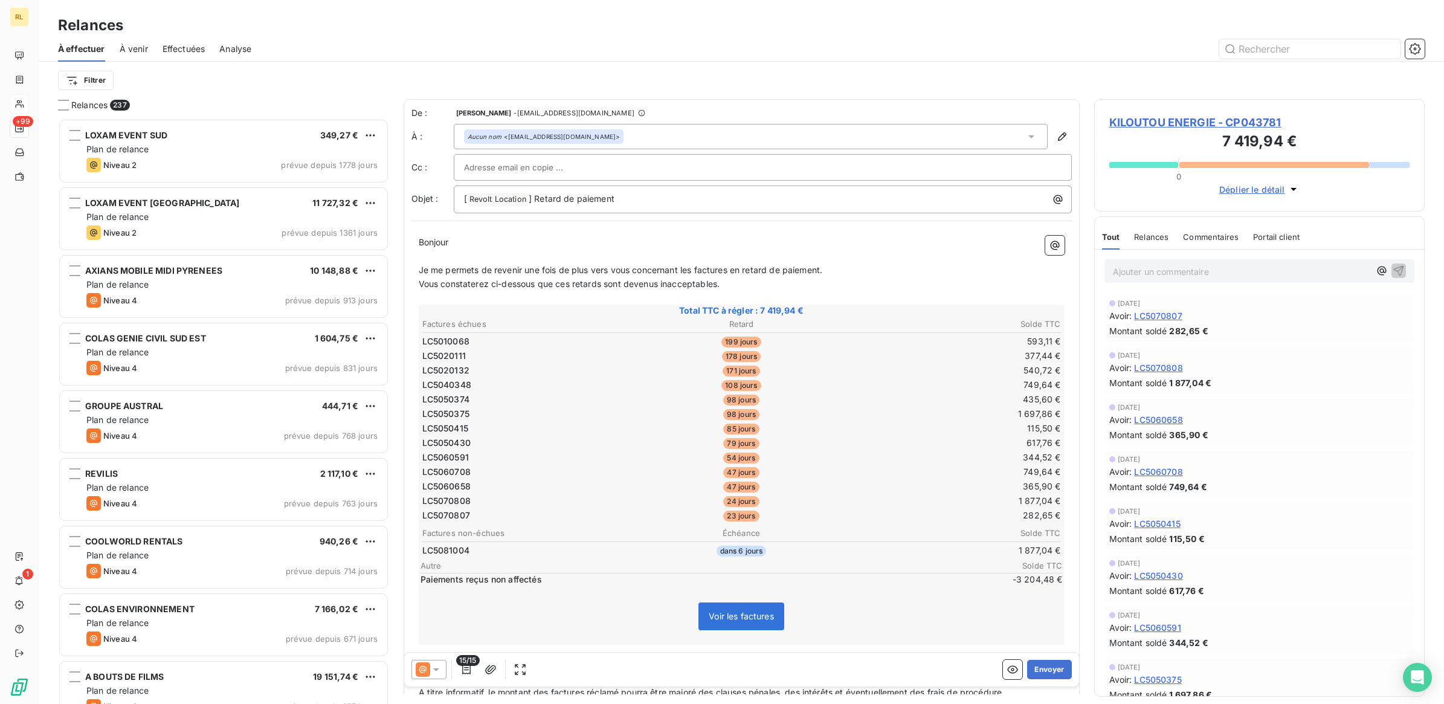
click at [488, 169] on input "text" at bounding box center [529, 167] width 130 height 18
paste input "[EMAIL_ADDRESS][DOMAIN_NAME]"
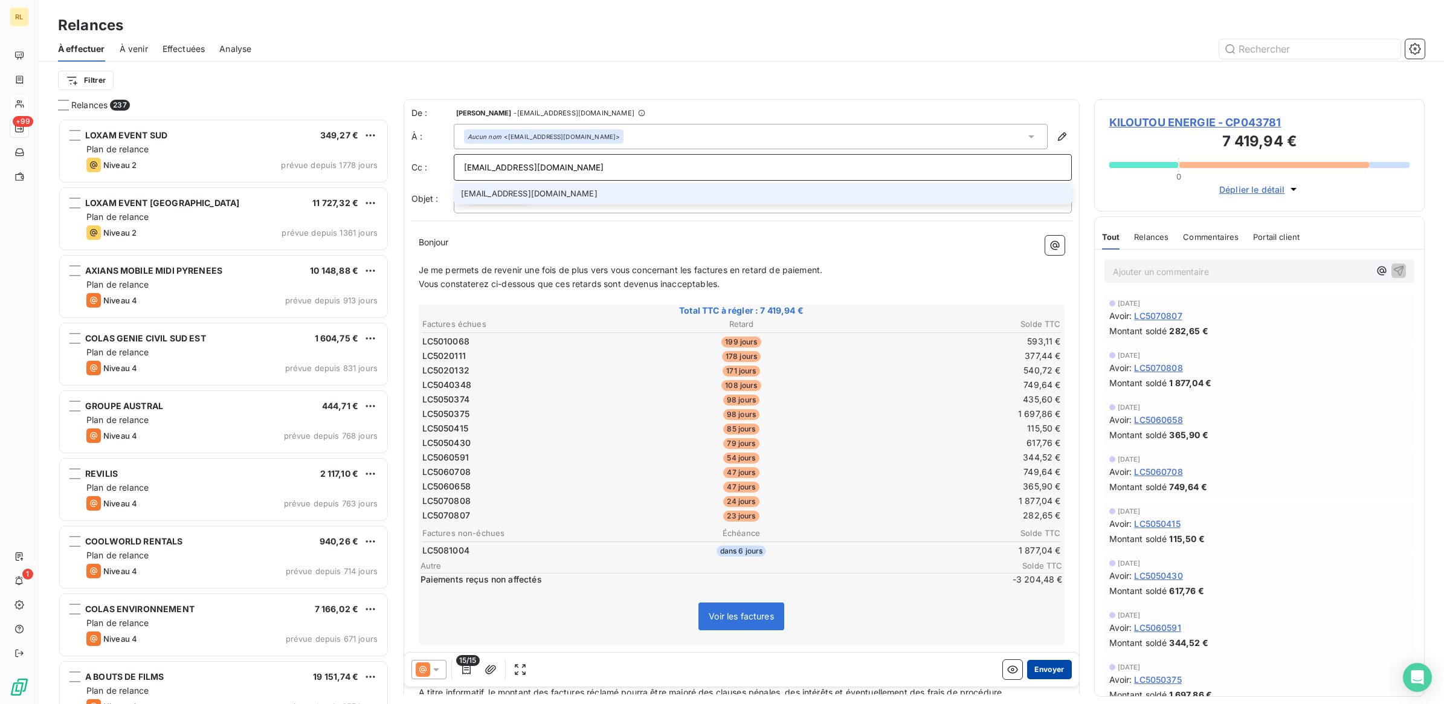
type input "[EMAIL_ADDRESS][DOMAIN_NAME]"
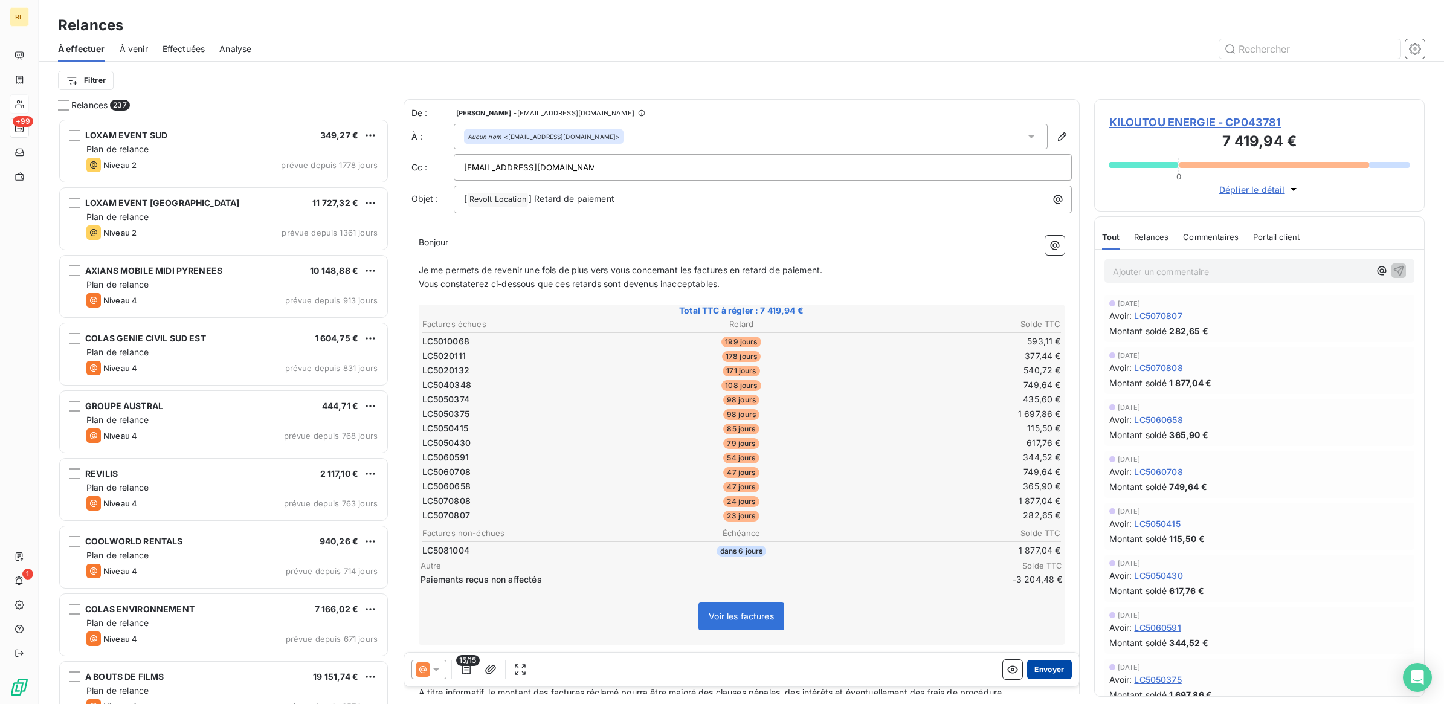
click at [1040, 666] on button "Envoyer" at bounding box center [1049, 669] width 44 height 19
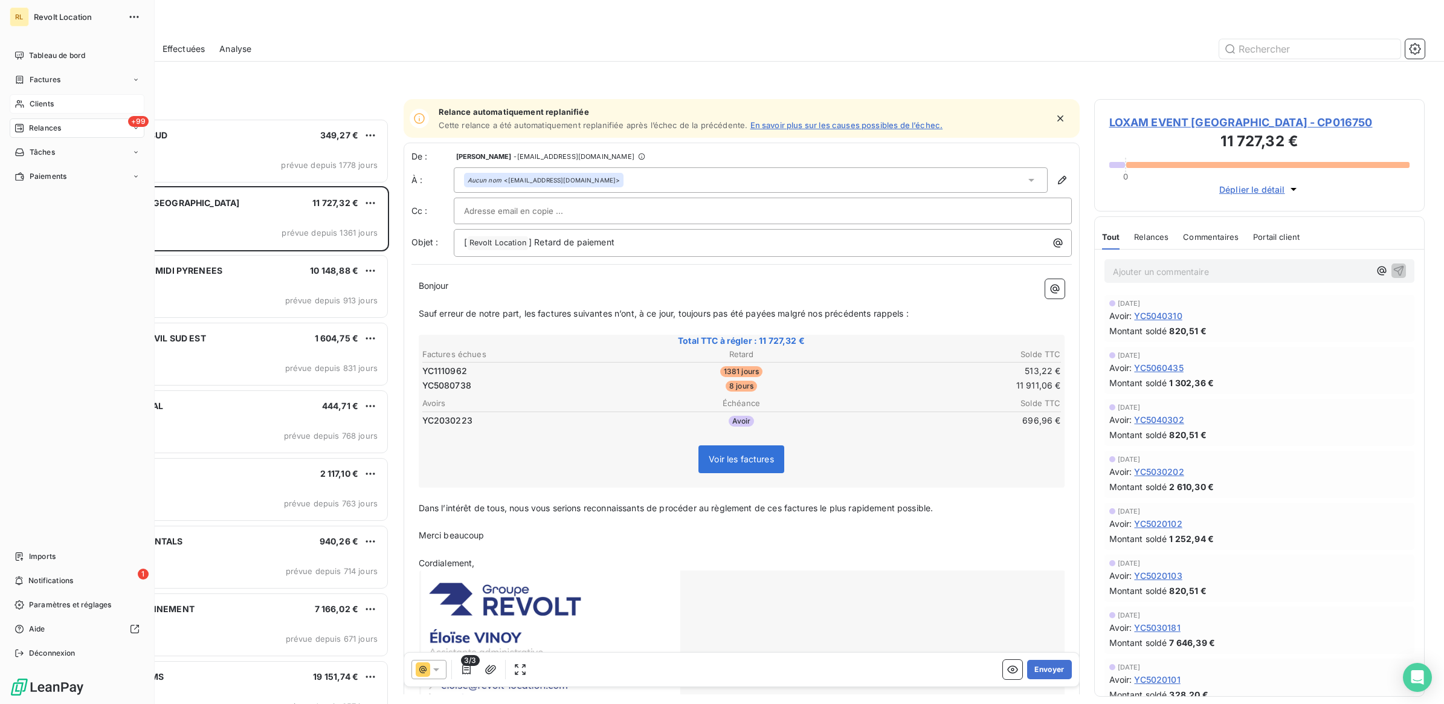
click at [42, 107] on span "Clients" at bounding box center [42, 103] width 24 height 11
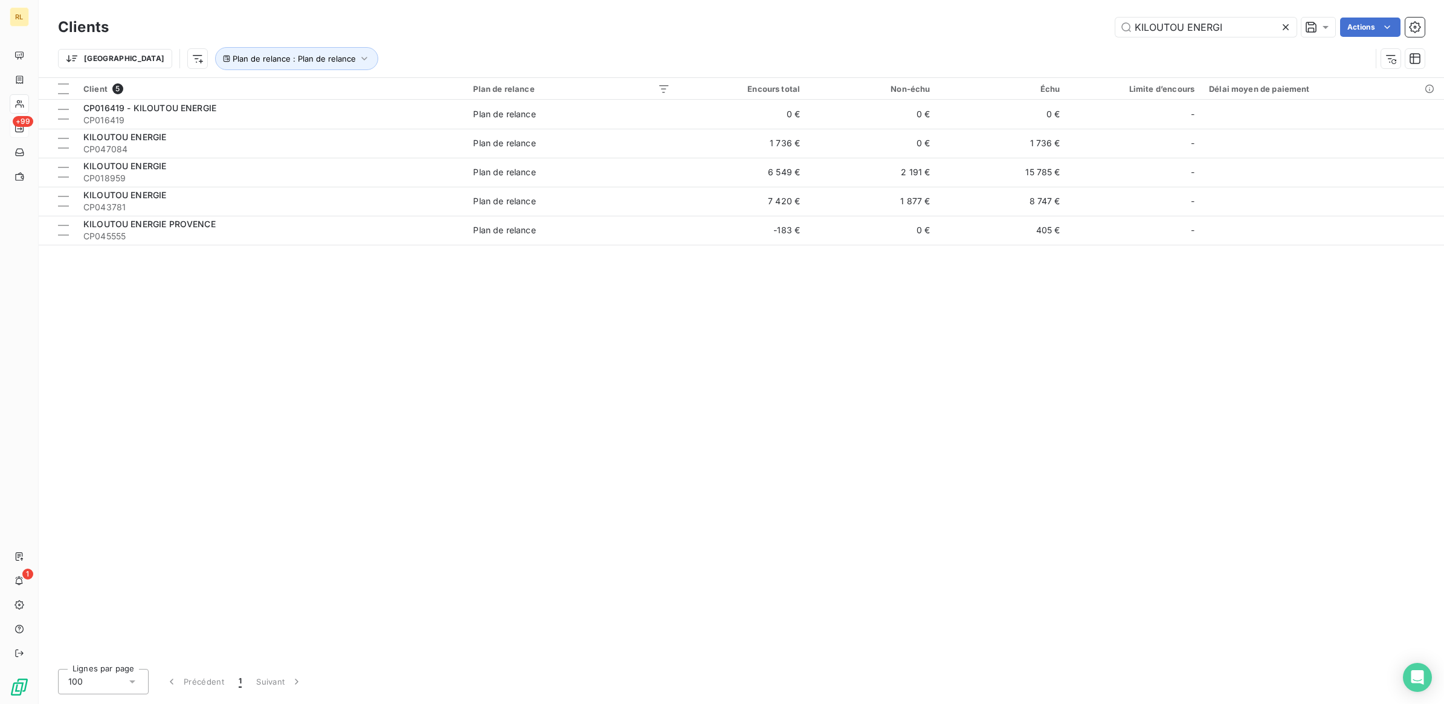
drag, startPoint x: 1199, startPoint y: 23, endPoint x: 961, endPoint y: 23, distance: 238.1
click at [979, 22] on div "KILOUTOU ENERGI Actions" at bounding box center [773, 27] width 1301 height 19
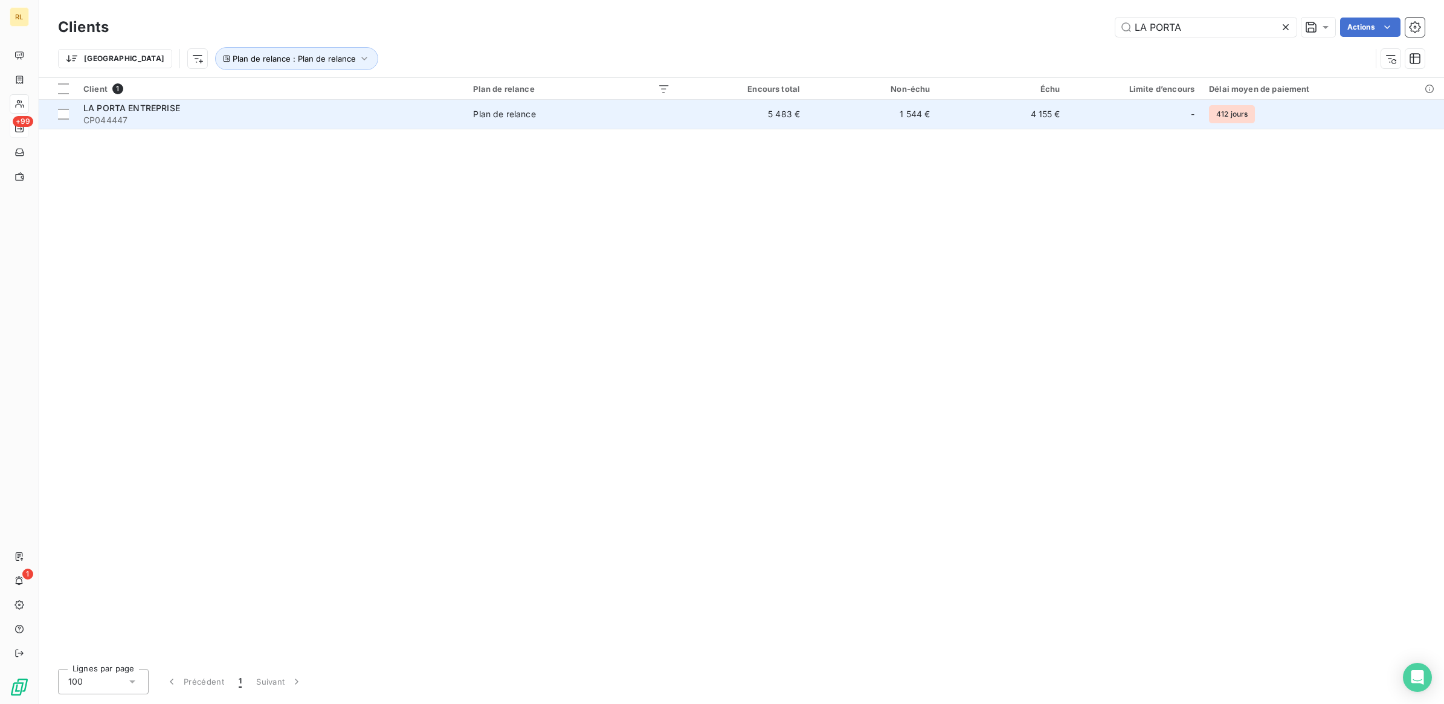
type input "LA PORTA"
click at [299, 115] on span "CP044447" at bounding box center [270, 120] width 375 height 12
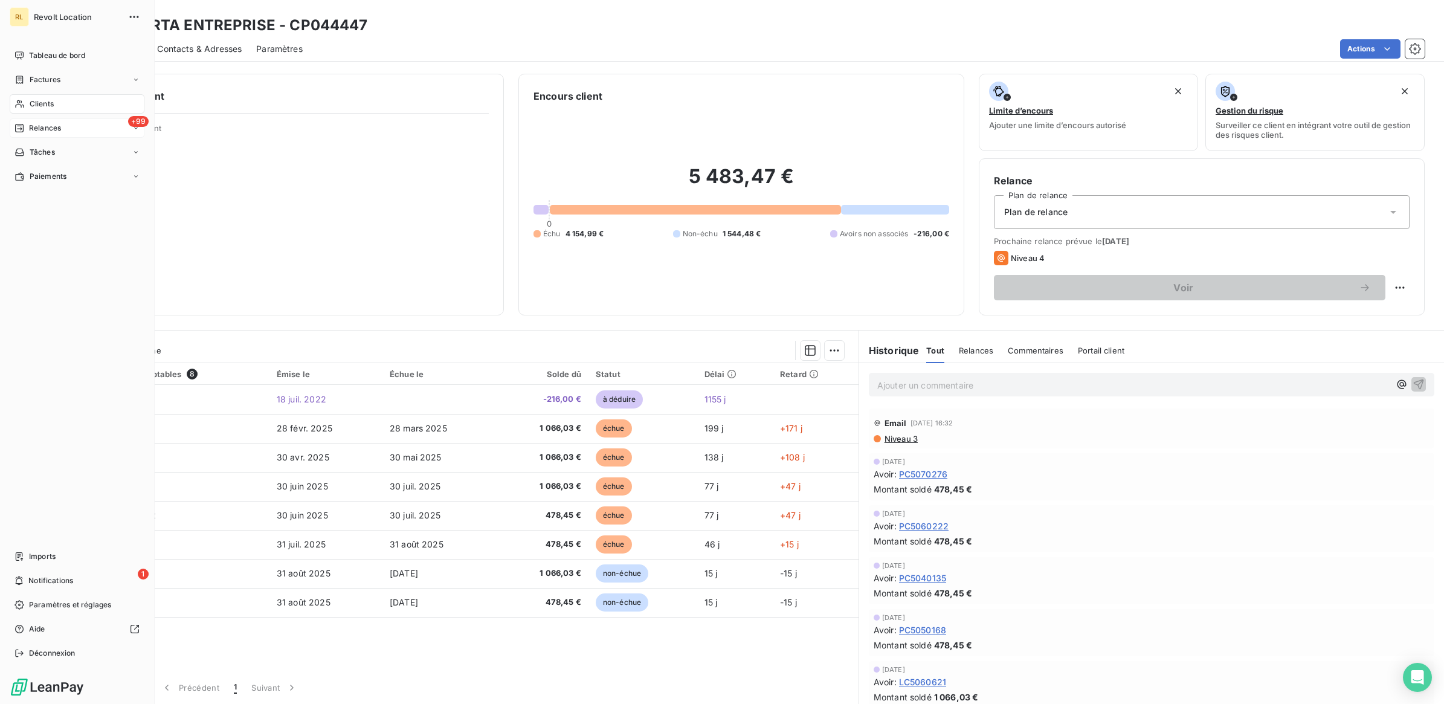
click at [47, 103] on span "Clients" at bounding box center [42, 103] width 24 height 11
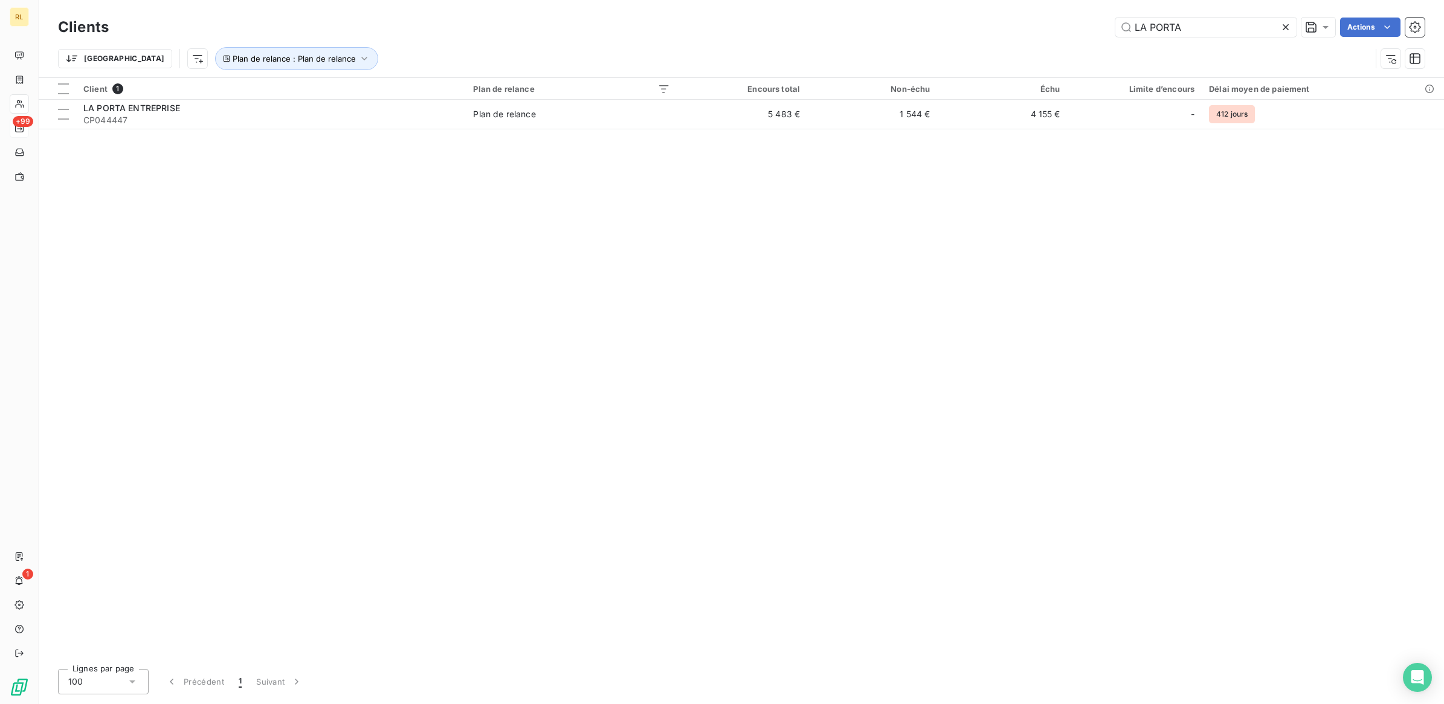
drag, startPoint x: 1125, startPoint y: 26, endPoint x: 1027, endPoint y: 41, distance: 99.0
click at [1027, 41] on div "Clients LA PORTA Actions Trier Plan de relance : Plan de relance" at bounding box center [741, 46] width 1367 height 63
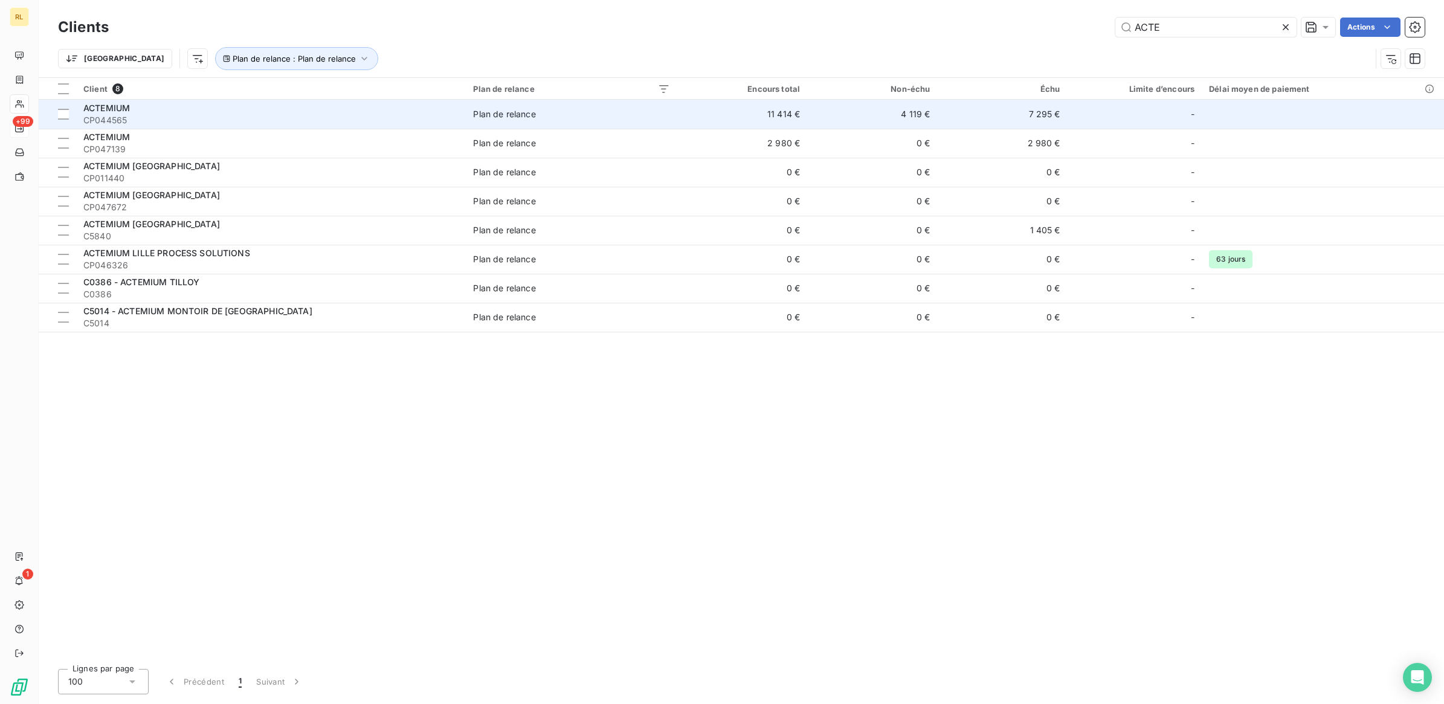
type input "ACTE"
click at [172, 117] on span "CP044565" at bounding box center [270, 120] width 375 height 12
